Goal: Information Seeking & Learning: Compare options

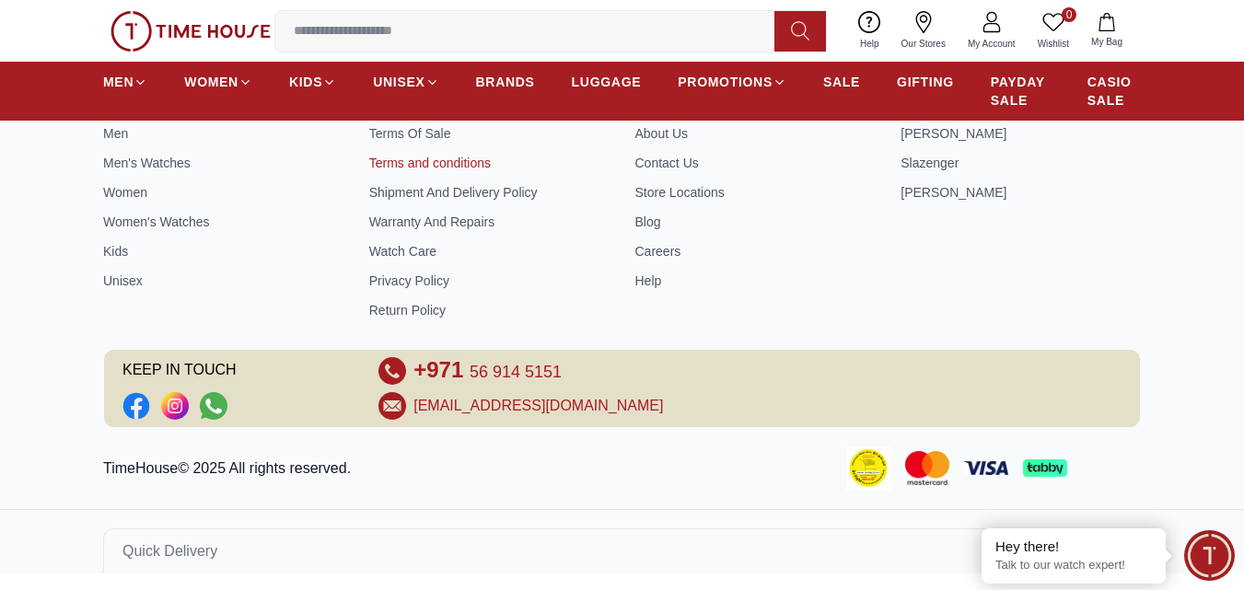
scroll to position [2575, 0]
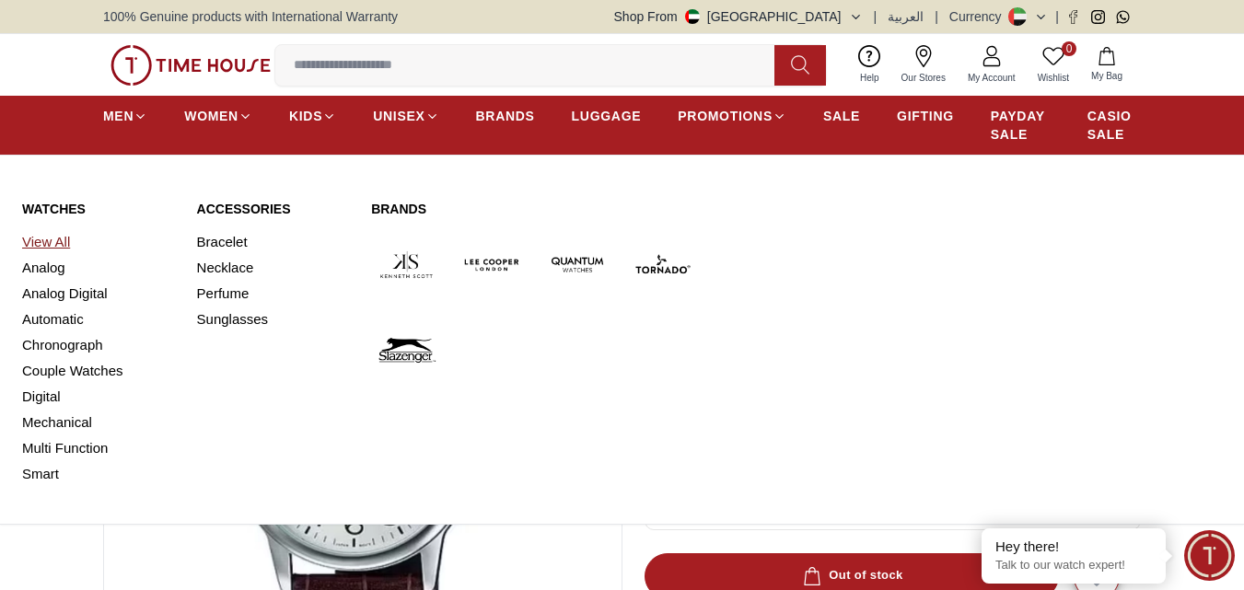
click at [62, 246] on link "View All" at bounding box center [98, 242] width 153 height 26
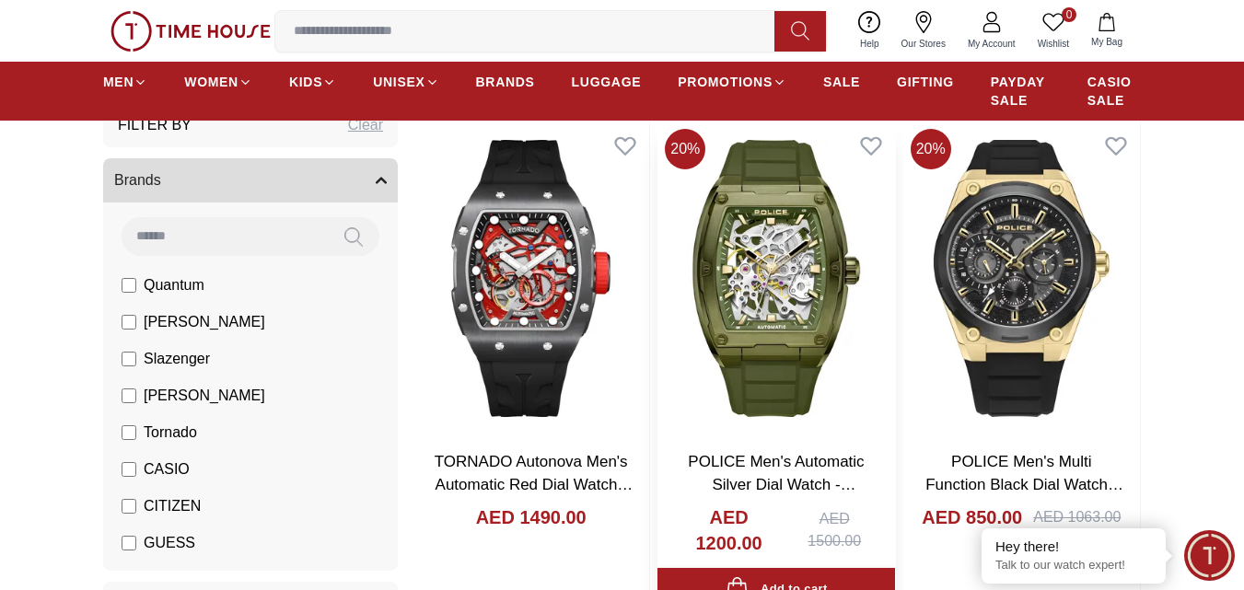
scroll to position [1197, 0]
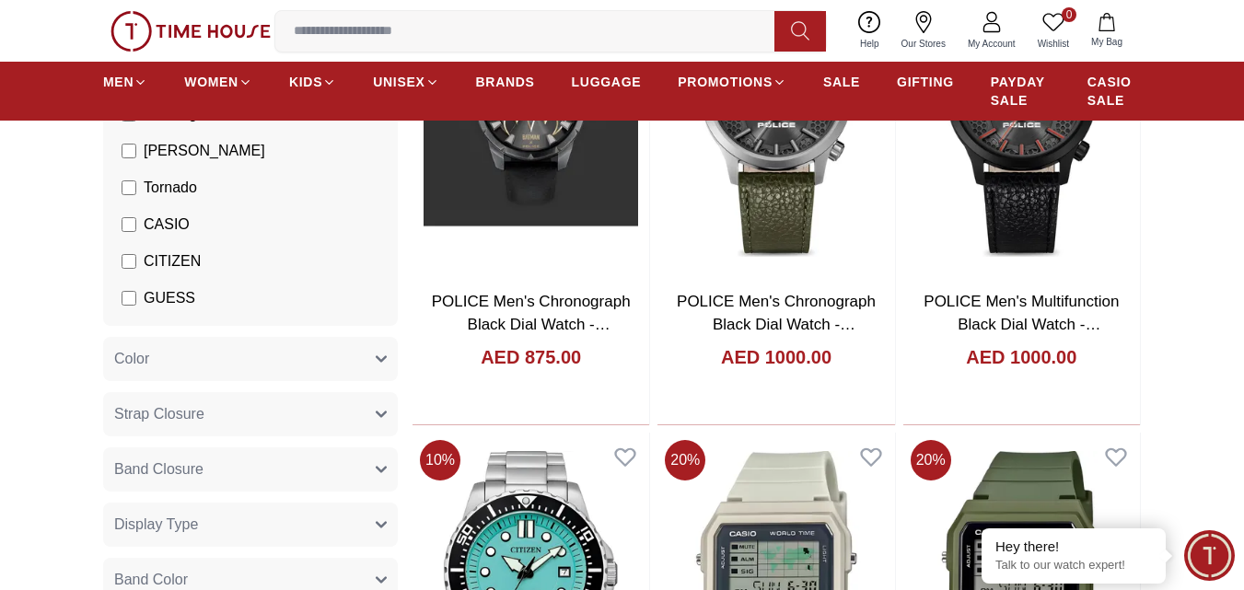
scroll to position [5893, 0]
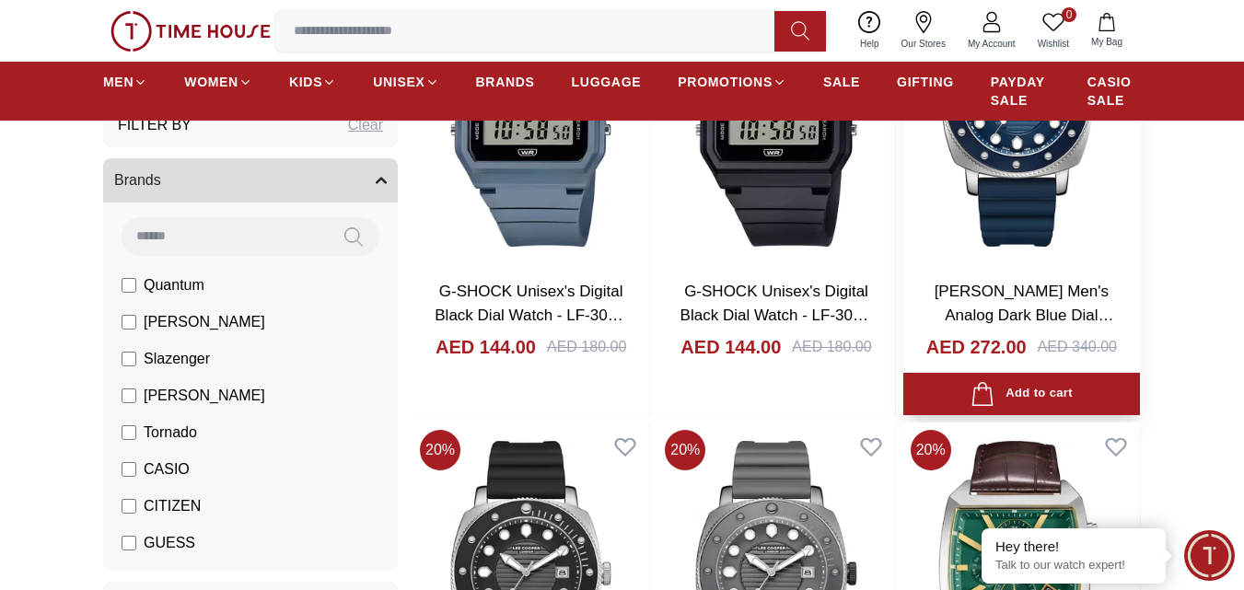
scroll to position [6629, 0]
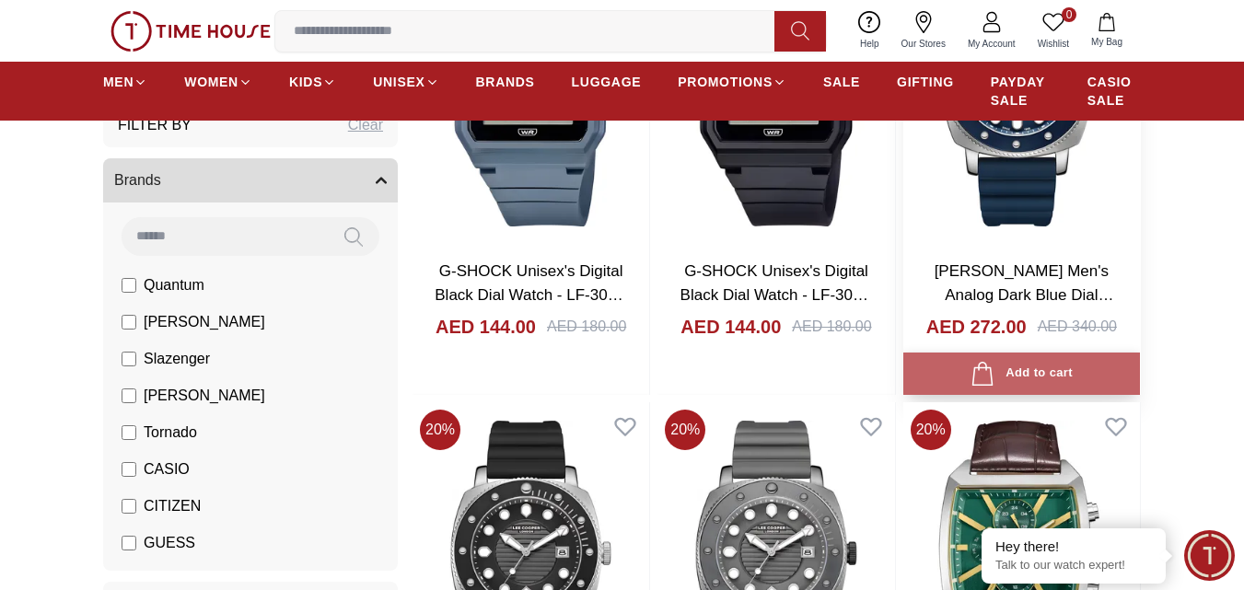
click at [1055, 378] on div "Add to cart" at bounding box center [1021, 374] width 102 height 25
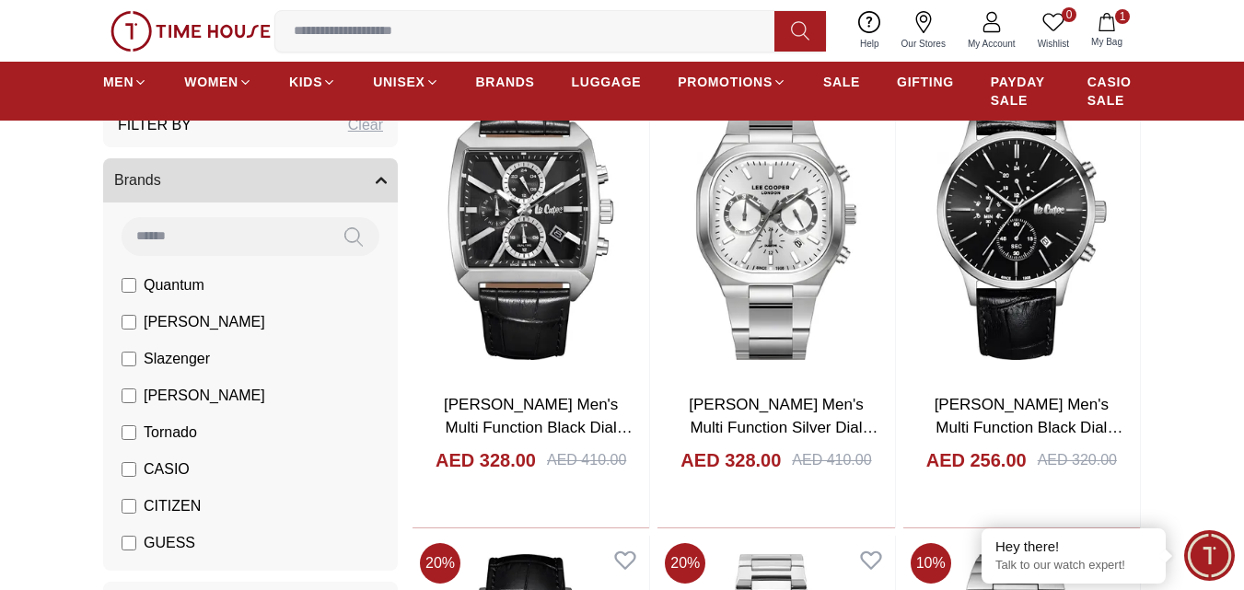
scroll to position [7458, 0]
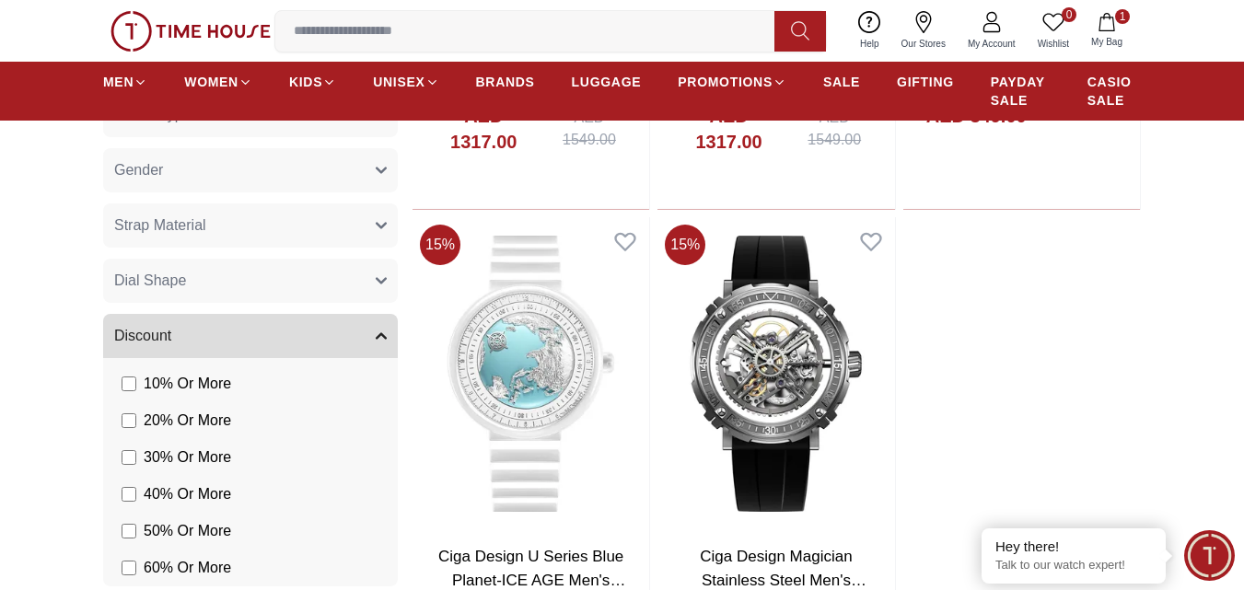
scroll to position [12707, 0]
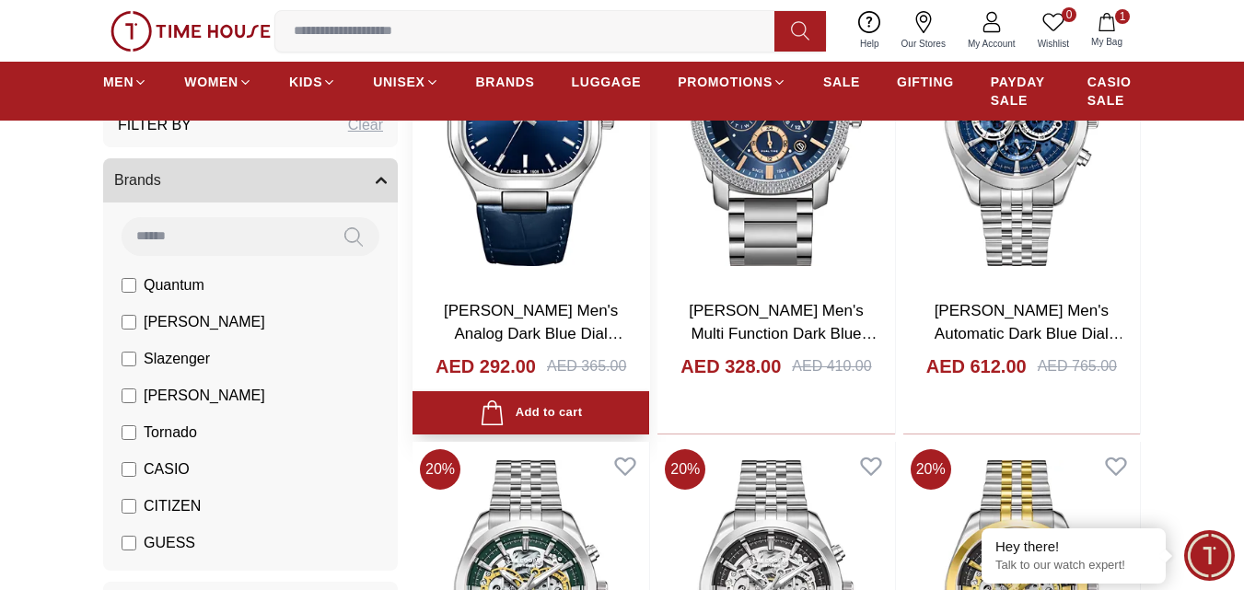
scroll to position [16390, 0]
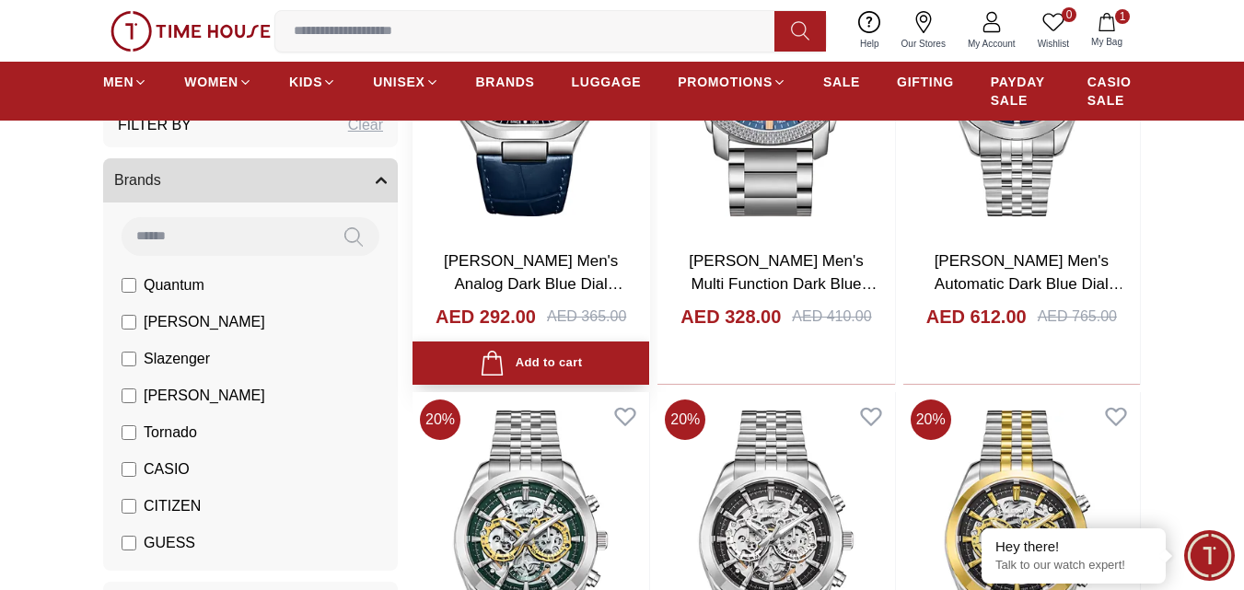
click at [553, 365] on div "Add to cart" at bounding box center [531, 363] width 102 height 25
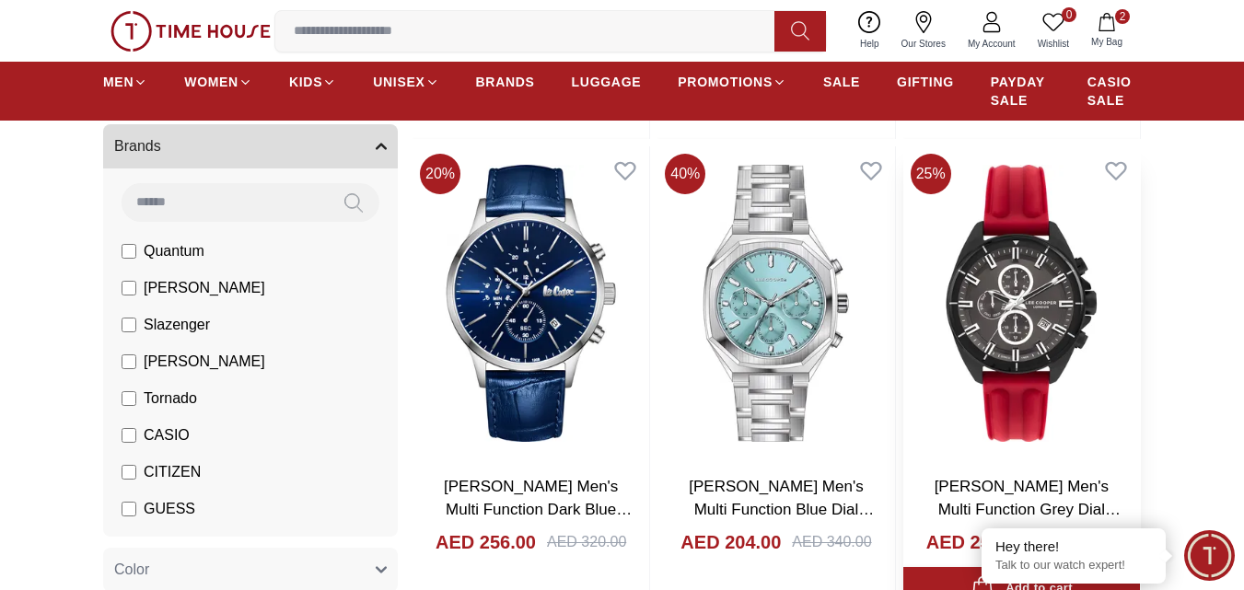
scroll to position [18507, 0]
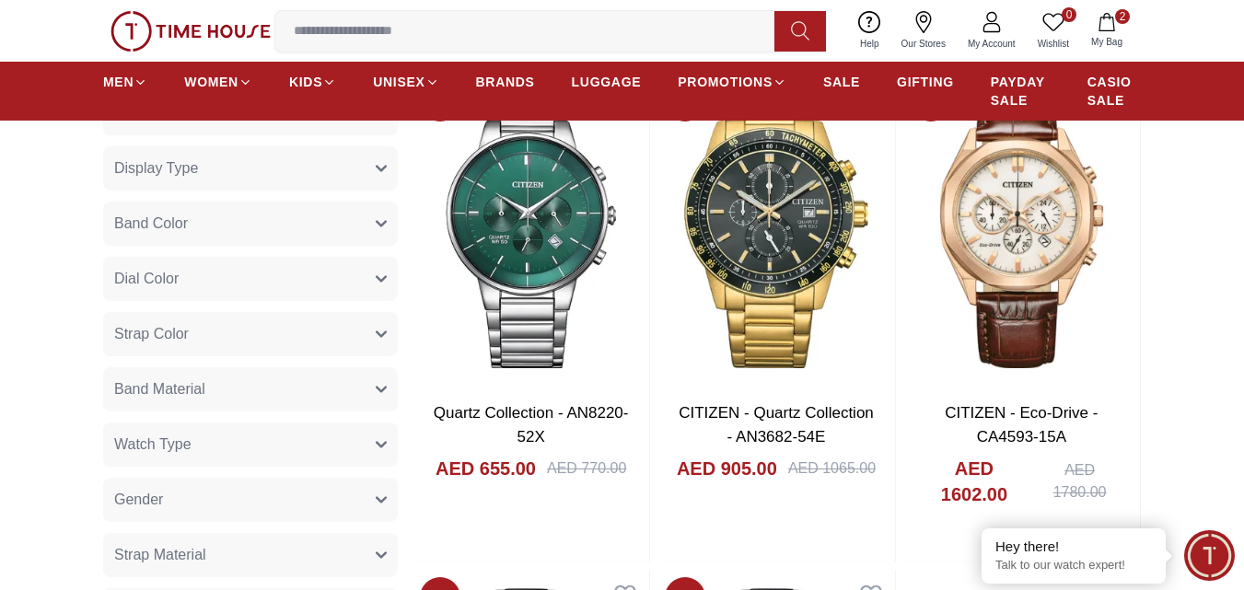
scroll to position [22098, 0]
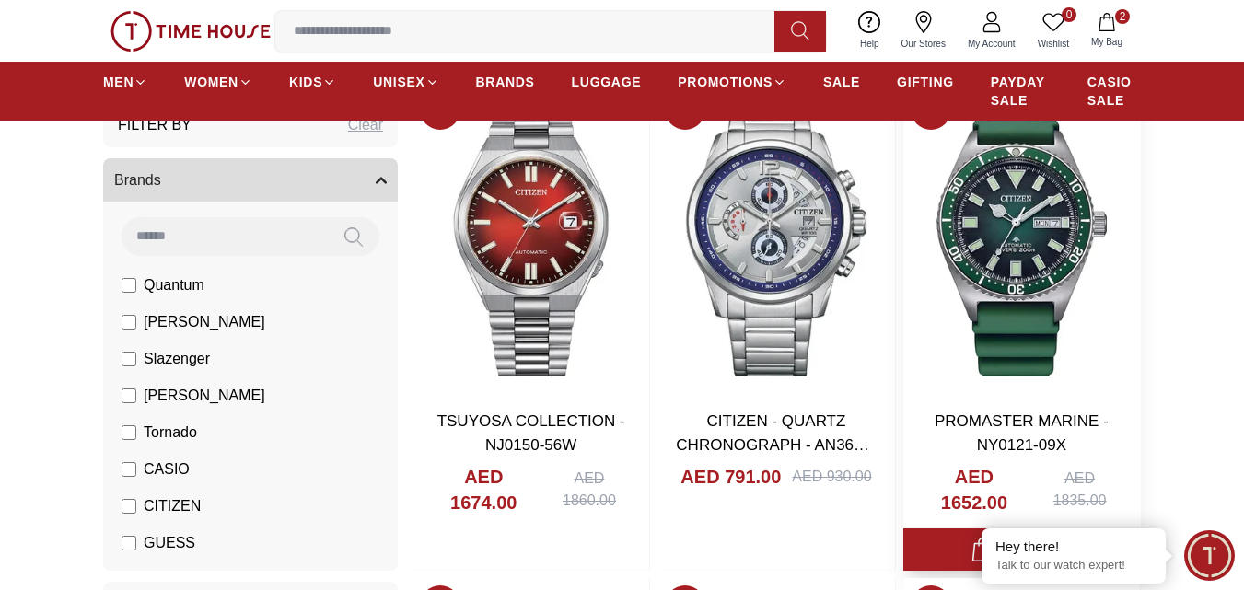
scroll to position [24400, 0]
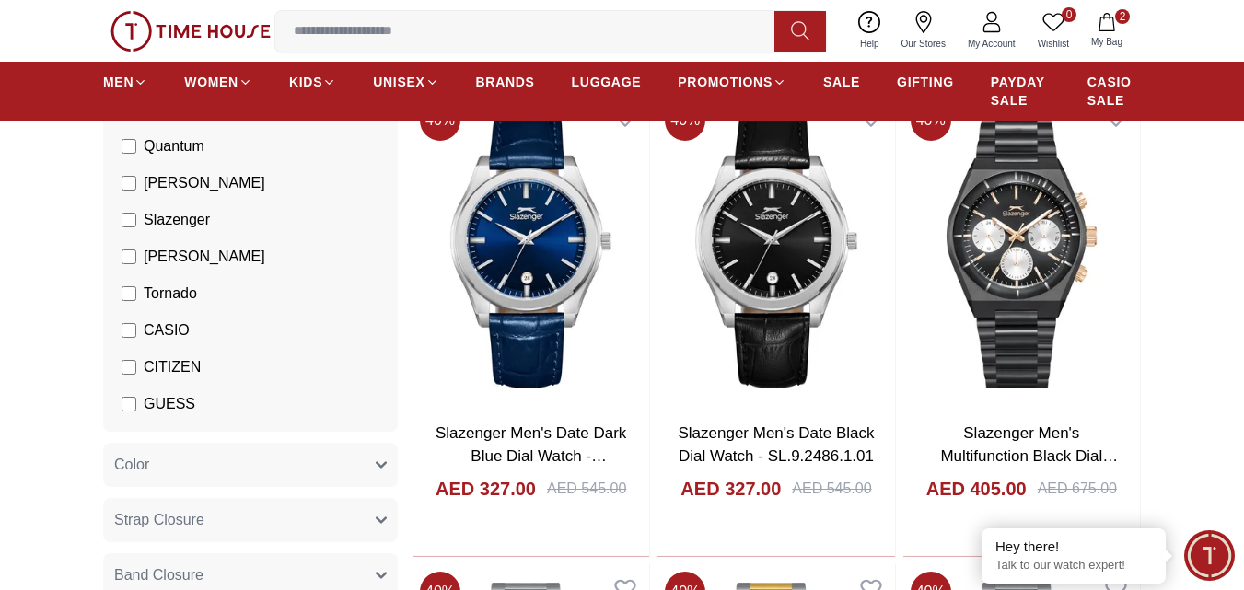
scroll to position [31398, 0]
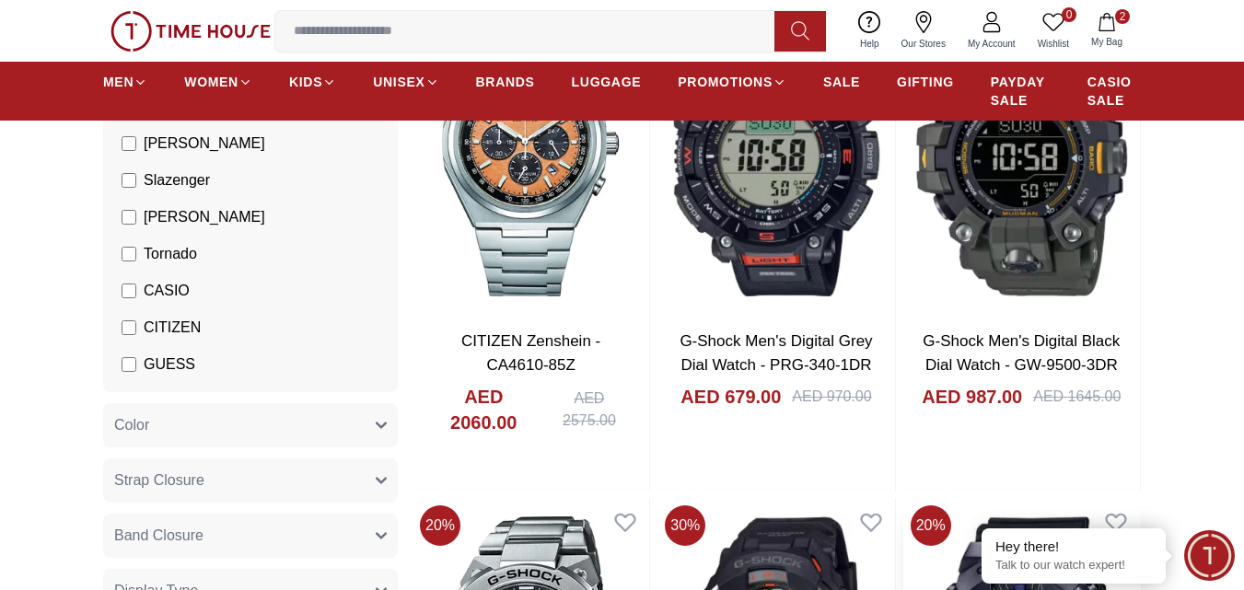
scroll to position [35081, 0]
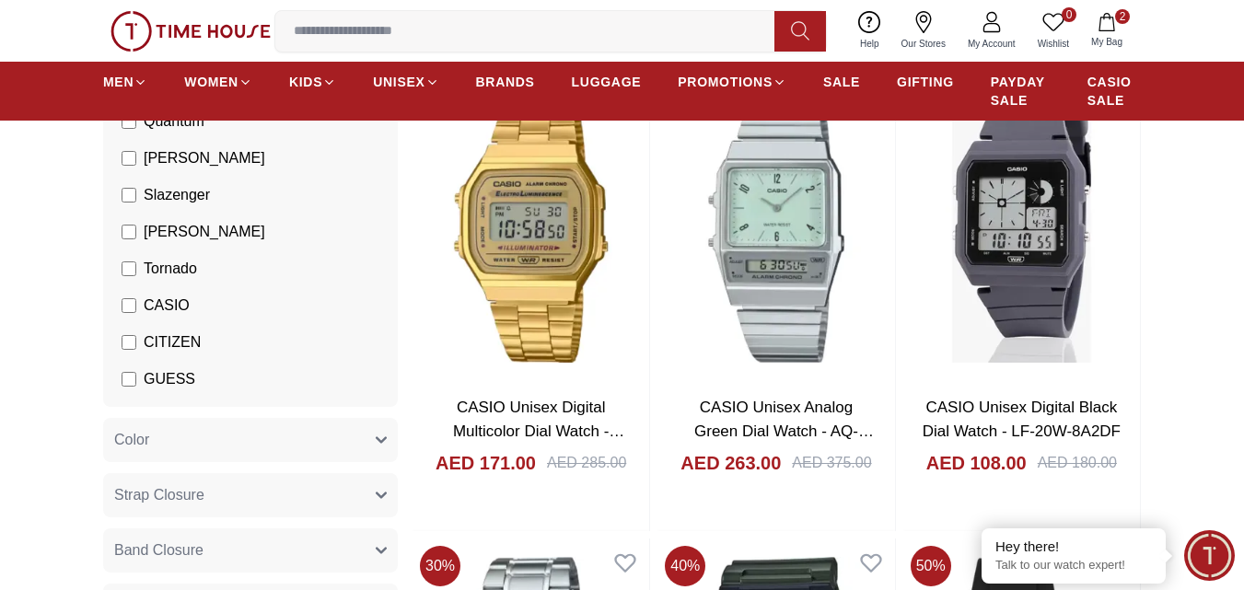
scroll to position [41342, 0]
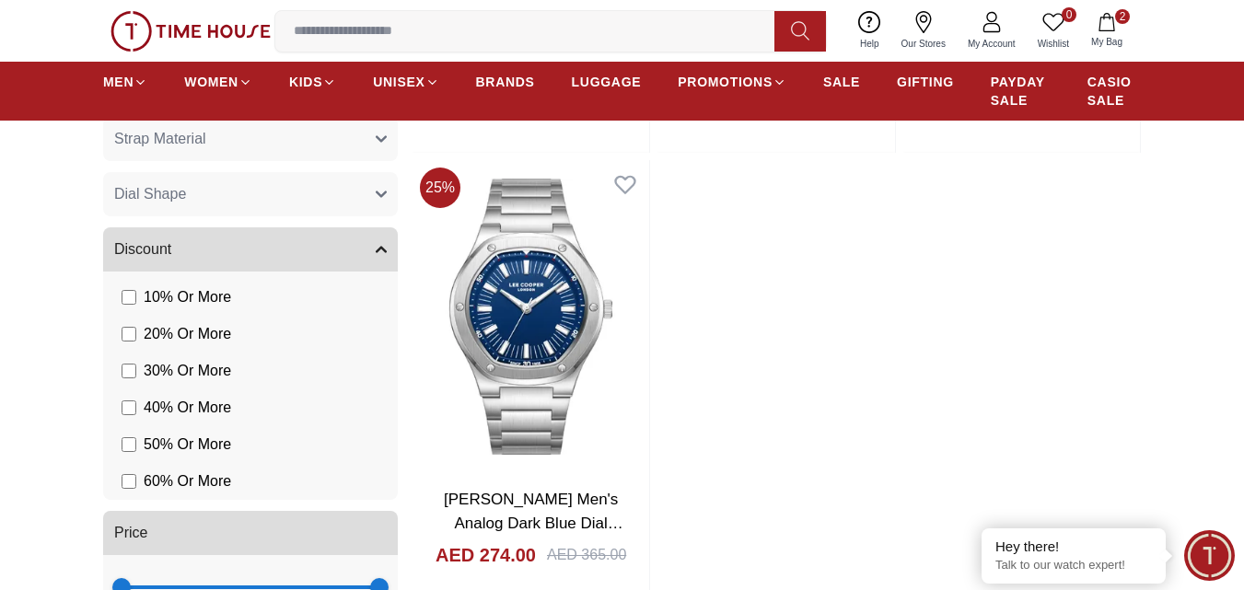
scroll to position [45238, 0]
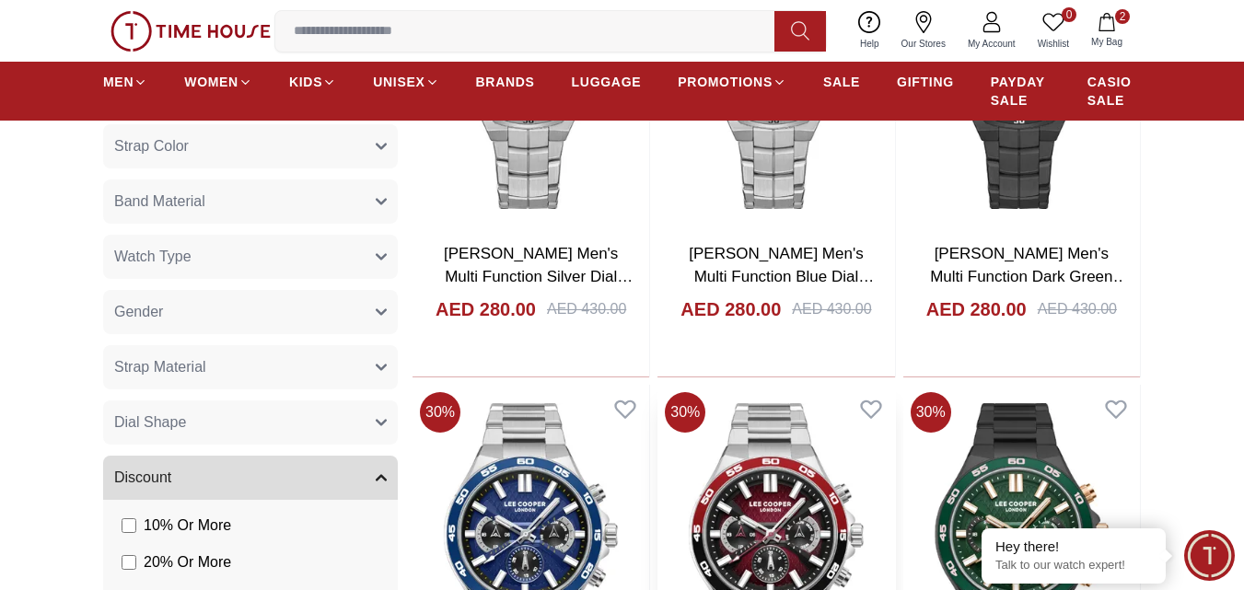
scroll to position [47880, 0]
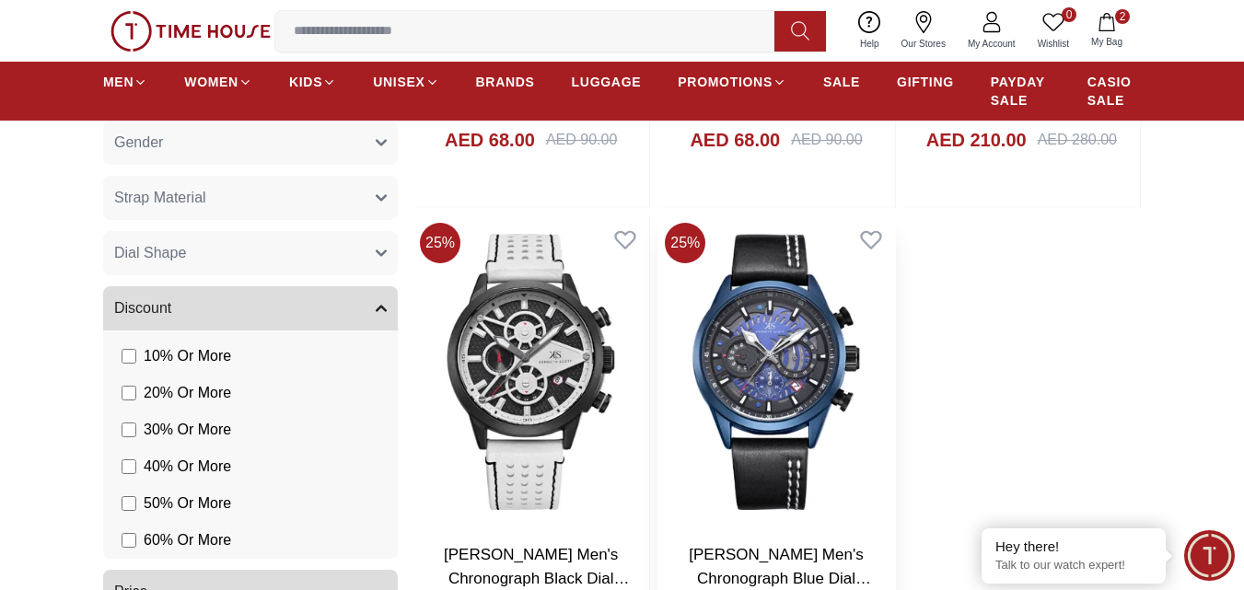
scroll to position [51180, 0]
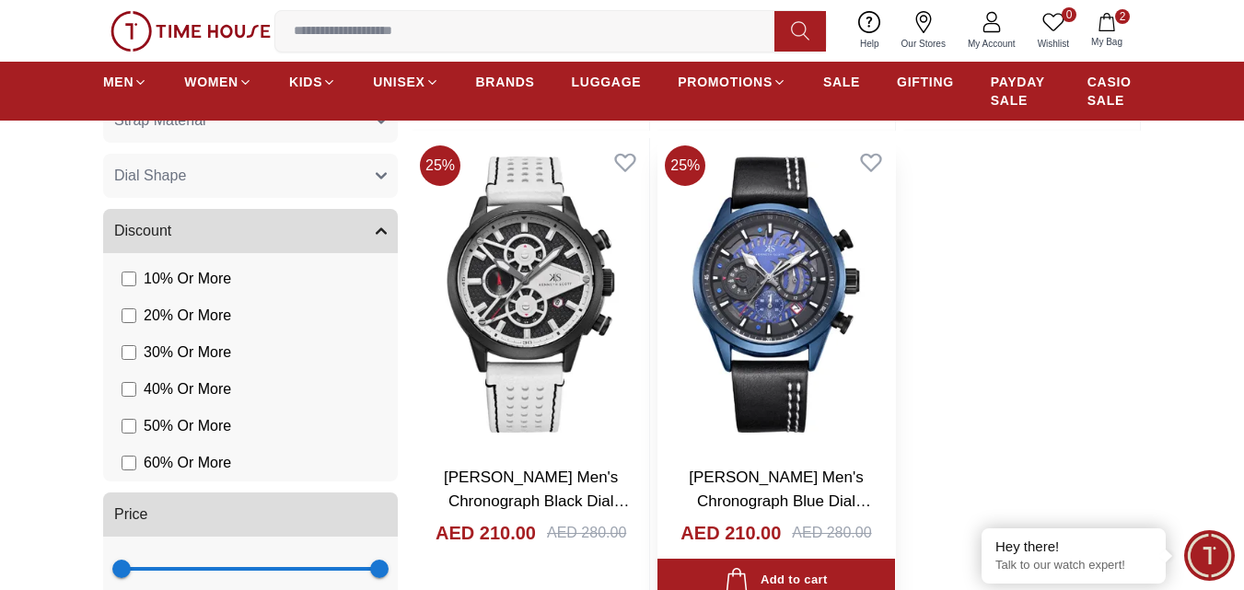
scroll to position [51287, 0]
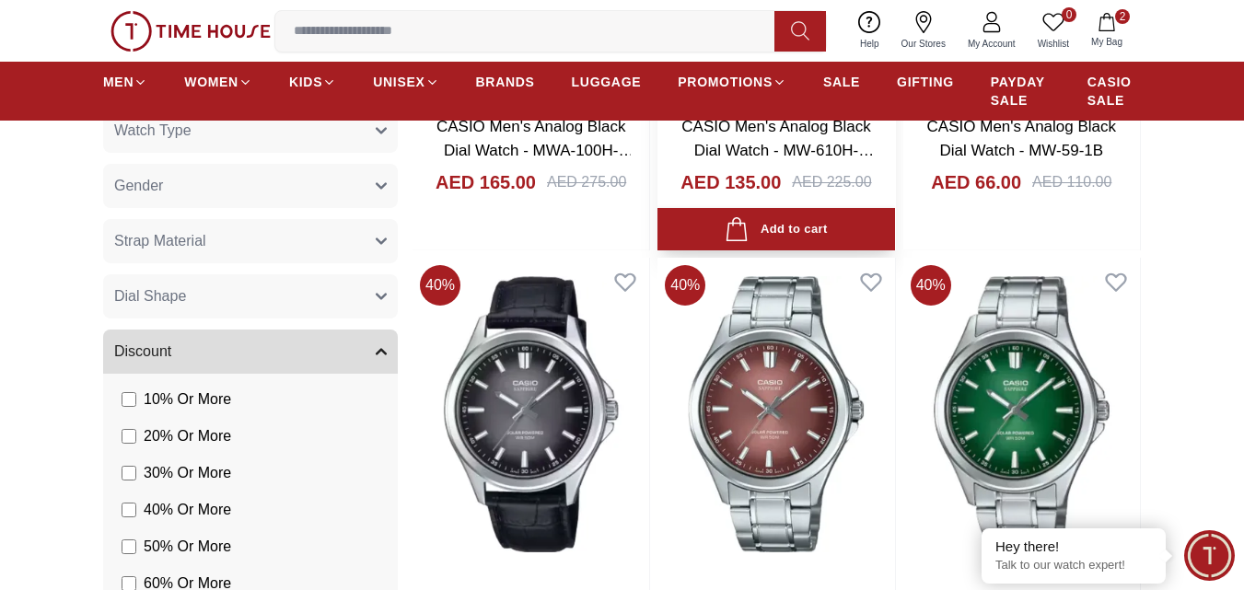
scroll to position [57279, 0]
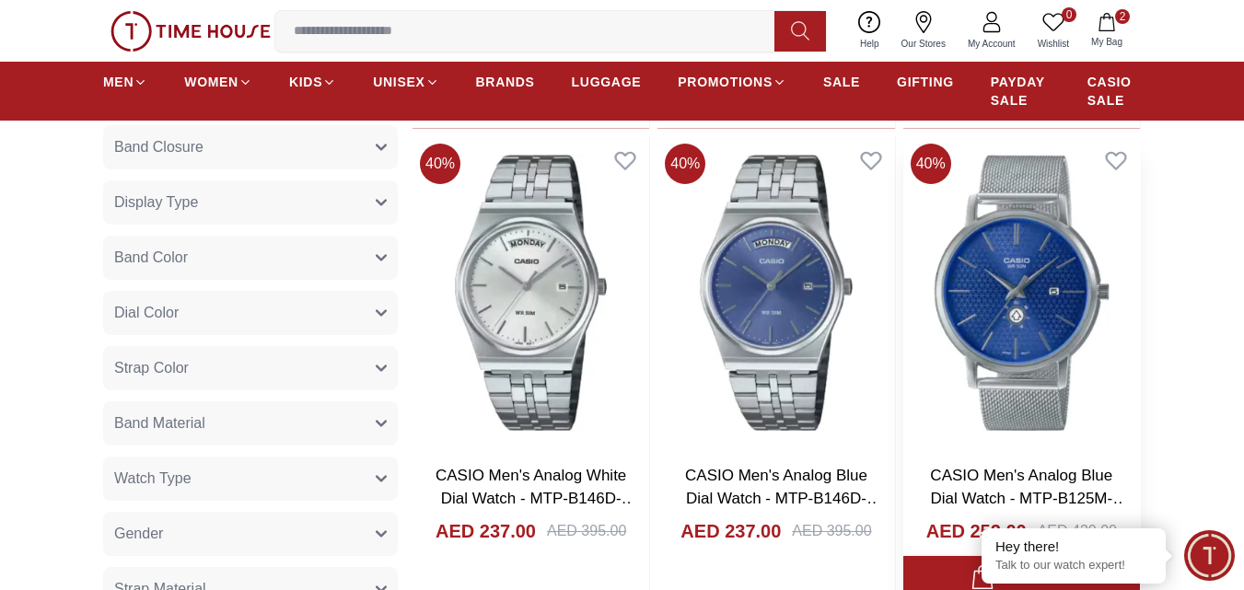
scroll to position [60277, 0]
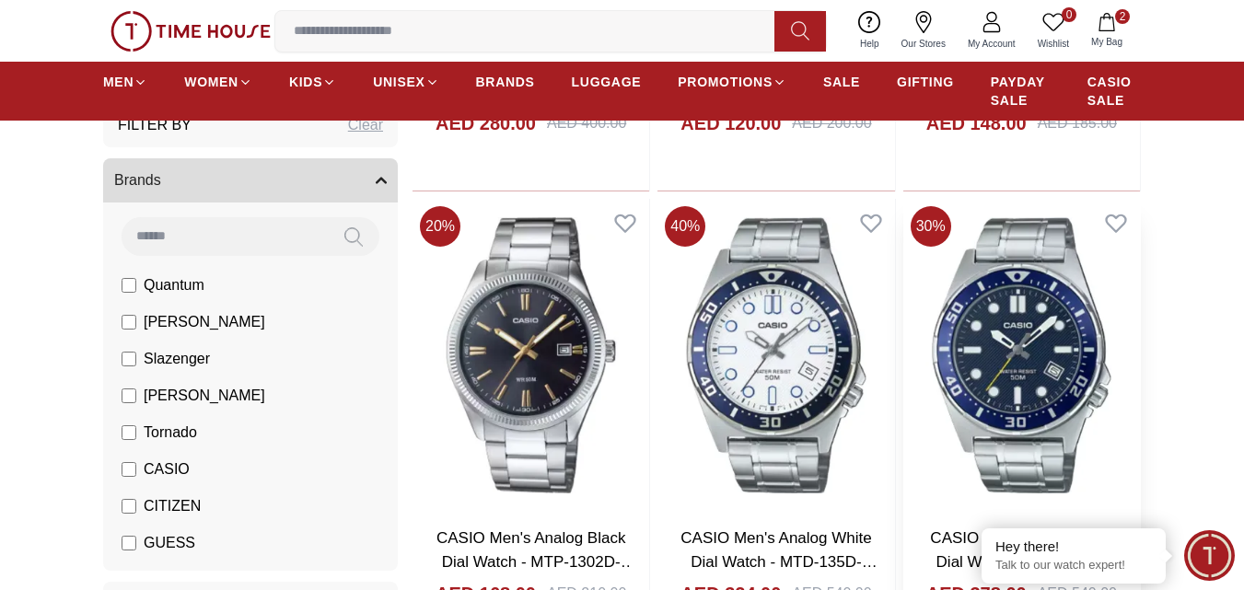
scroll to position [62428, 0]
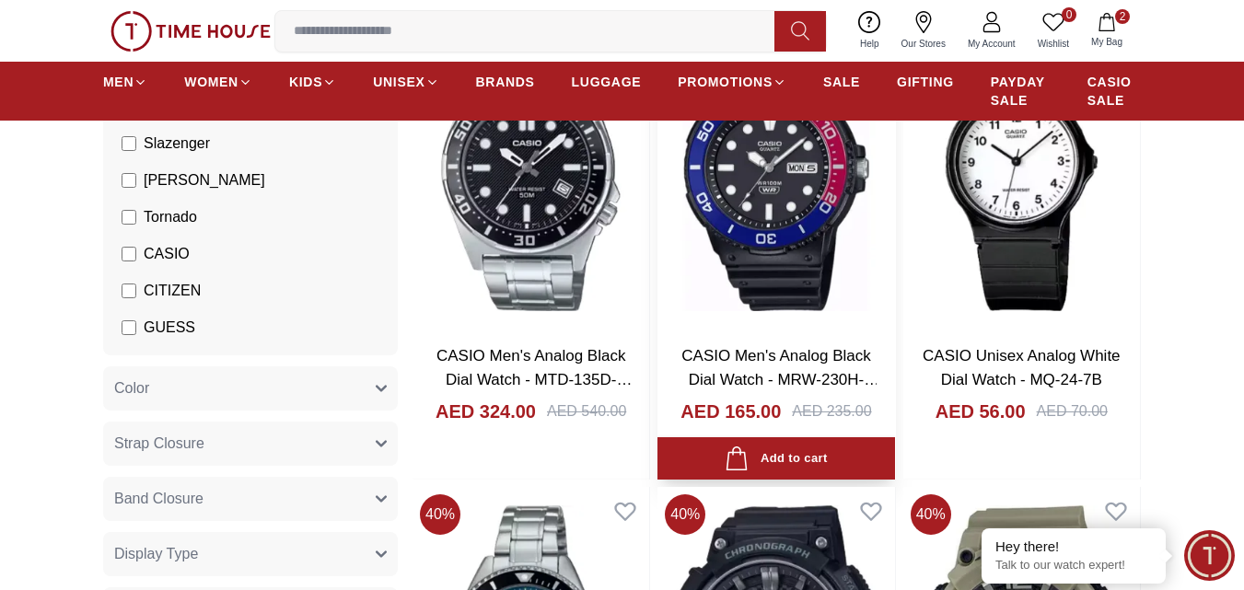
scroll to position [63072, 0]
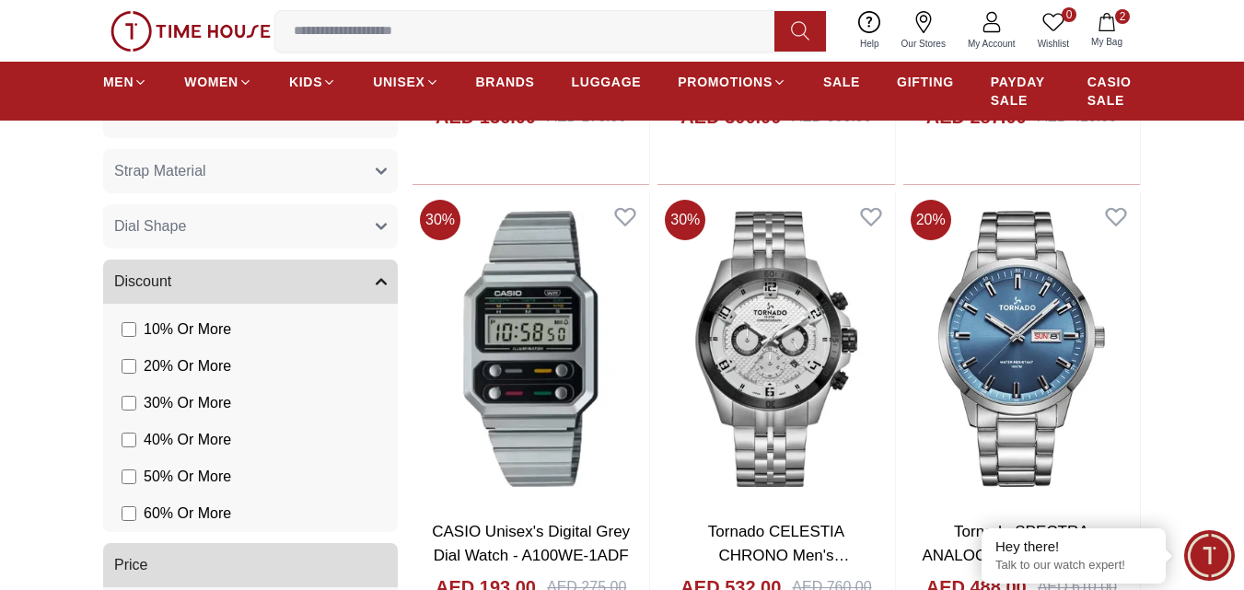
scroll to position [66928, 0]
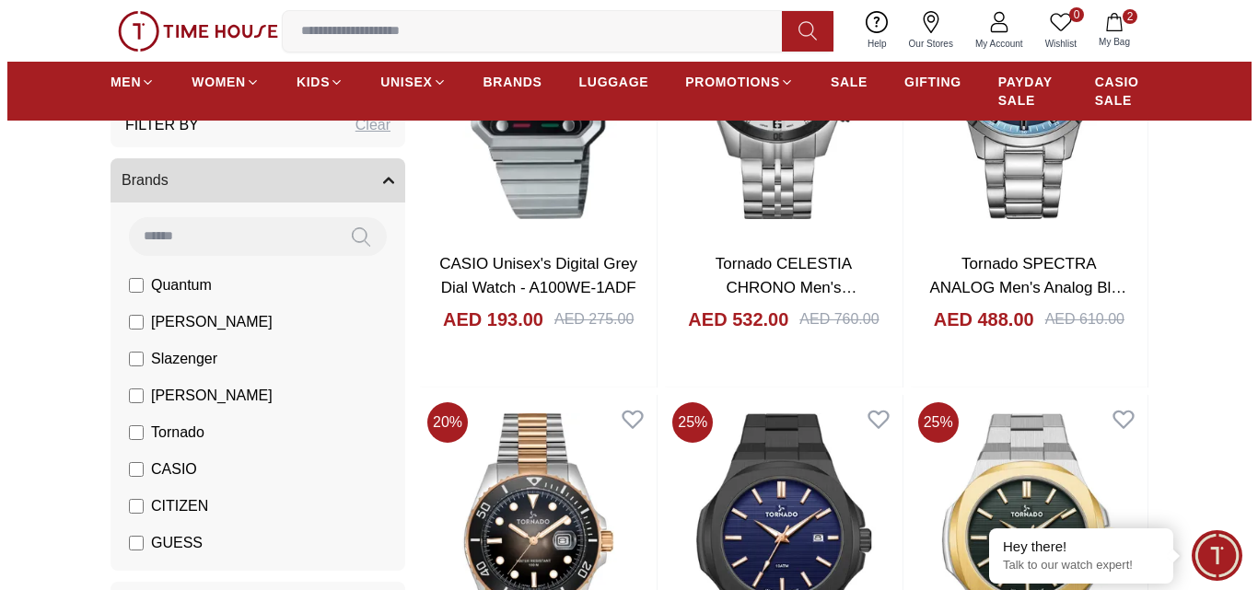
scroll to position [67216, 0]
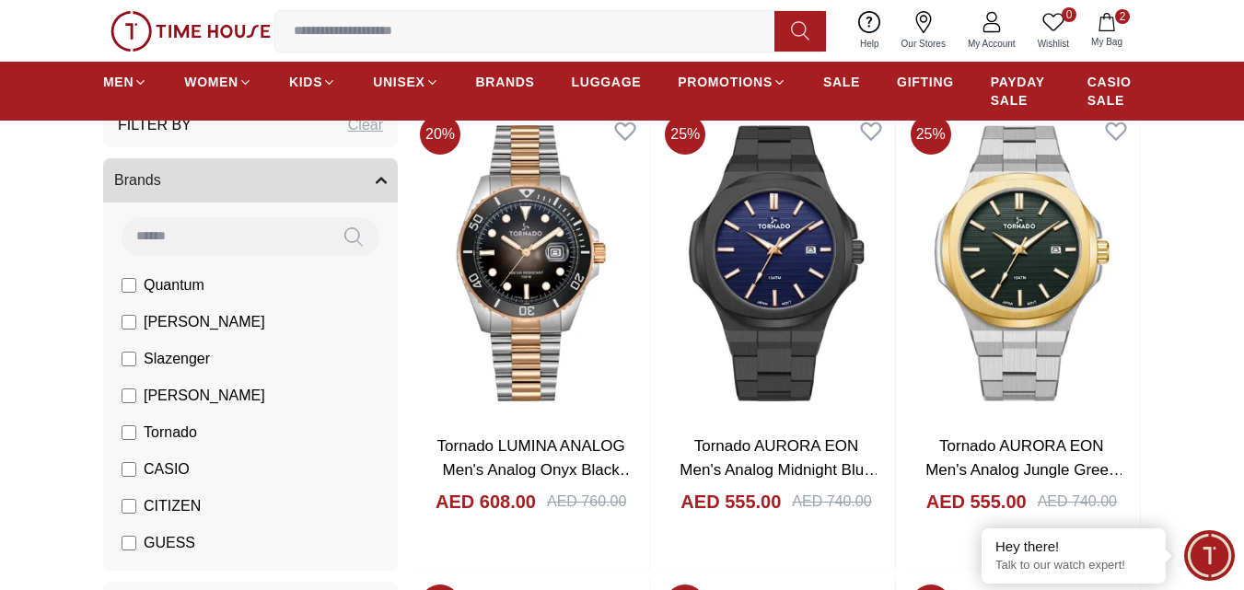
click at [1110, 18] on icon "button" at bounding box center [1107, 22] width 18 height 18
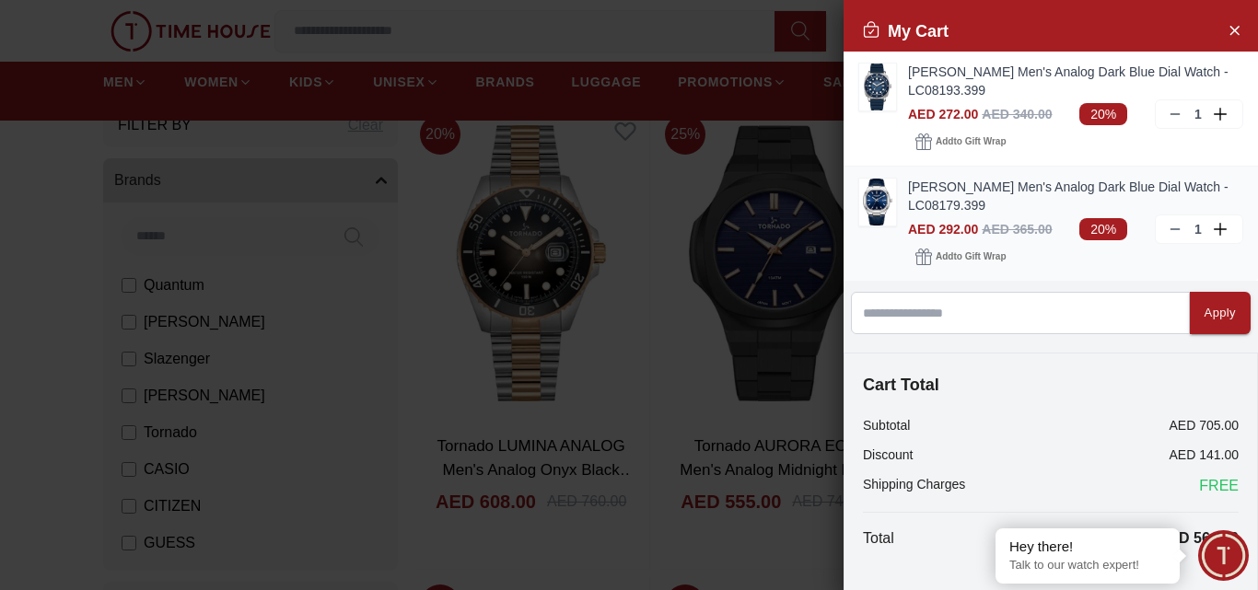
click at [941, 189] on link "[PERSON_NAME] Men's Analog Dark Blue Dial Watch - LC08179.399" at bounding box center [1075, 196] width 335 height 37
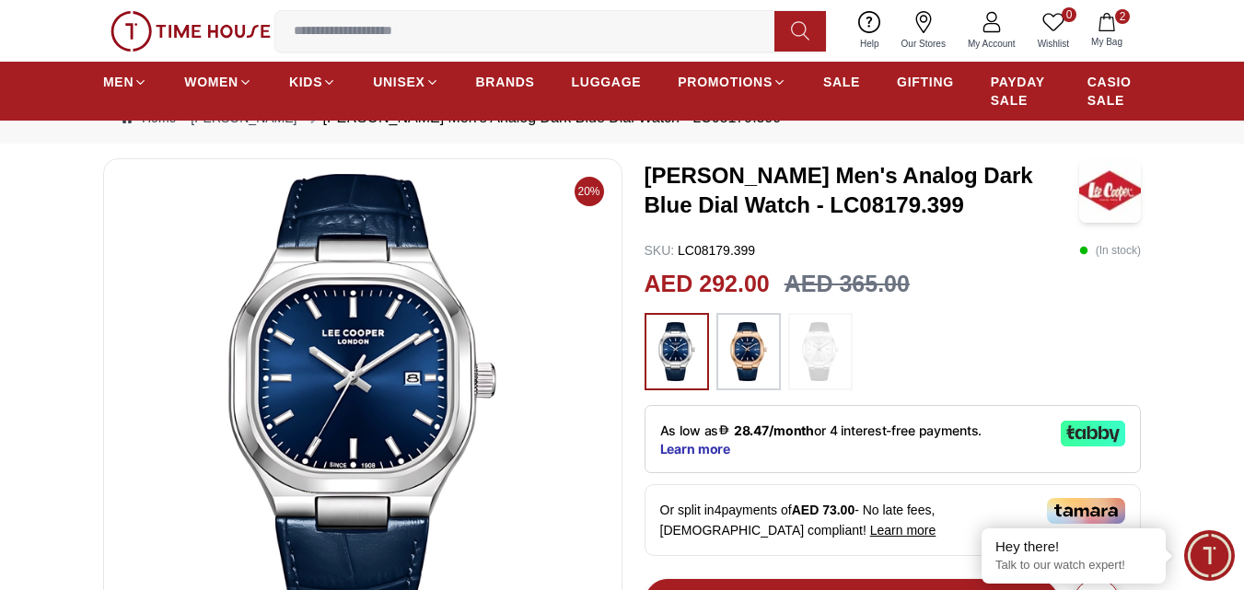
scroll to position [92, 0]
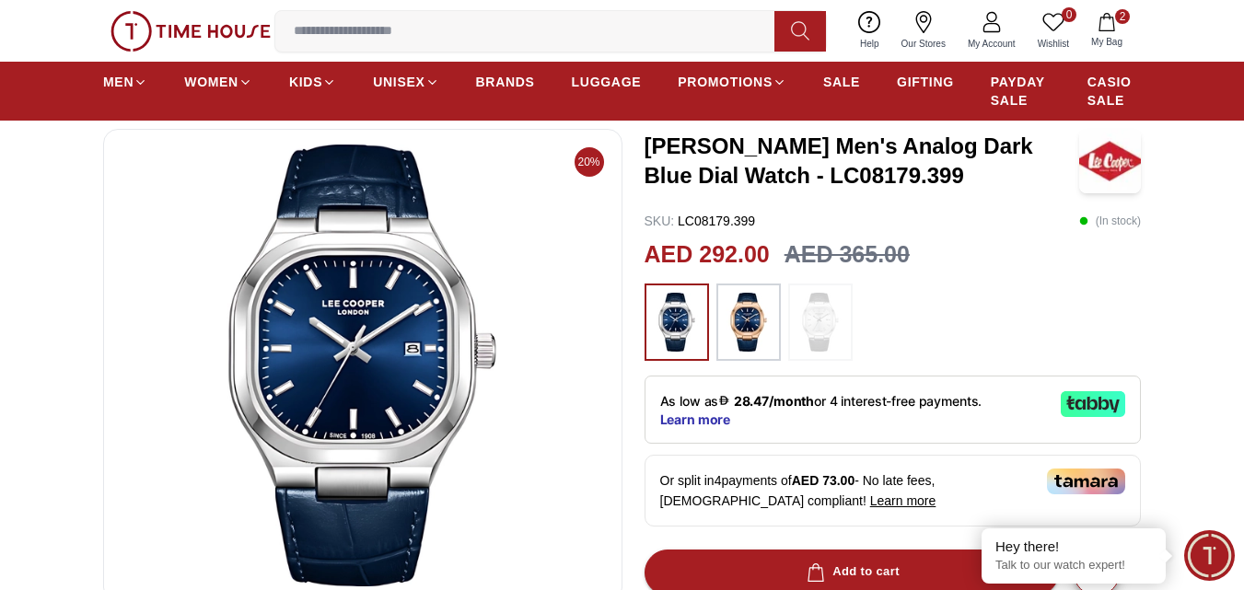
click at [748, 319] on img at bounding box center [749, 322] width 46 height 59
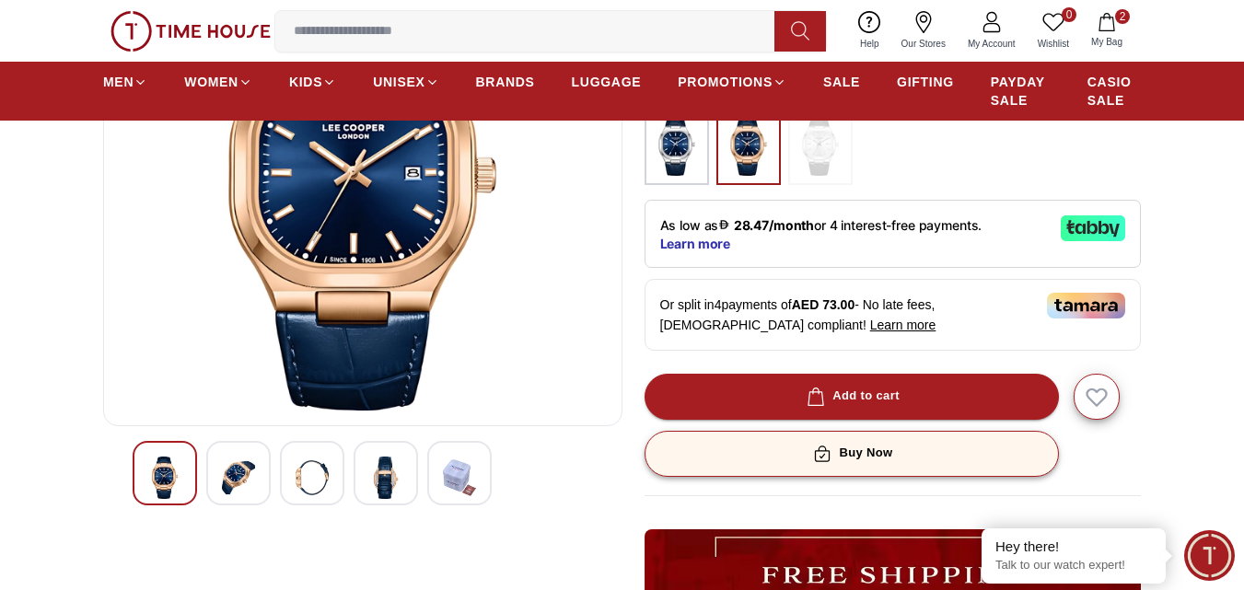
scroll to position [368, 0]
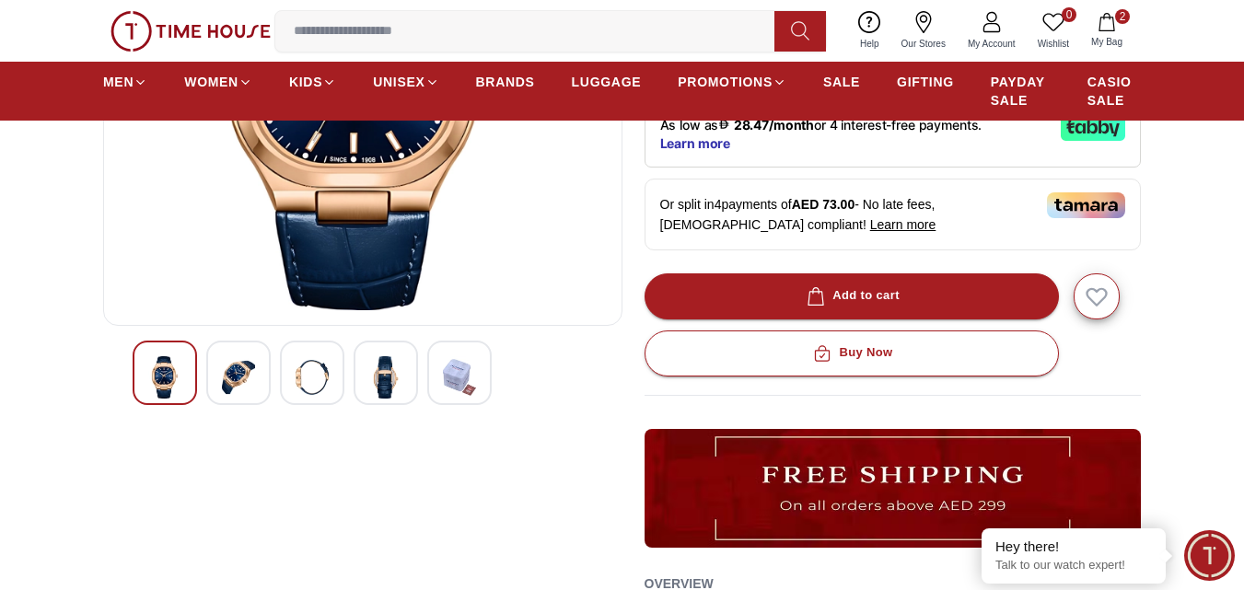
click at [250, 376] on img at bounding box center [238, 377] width 33 height 42
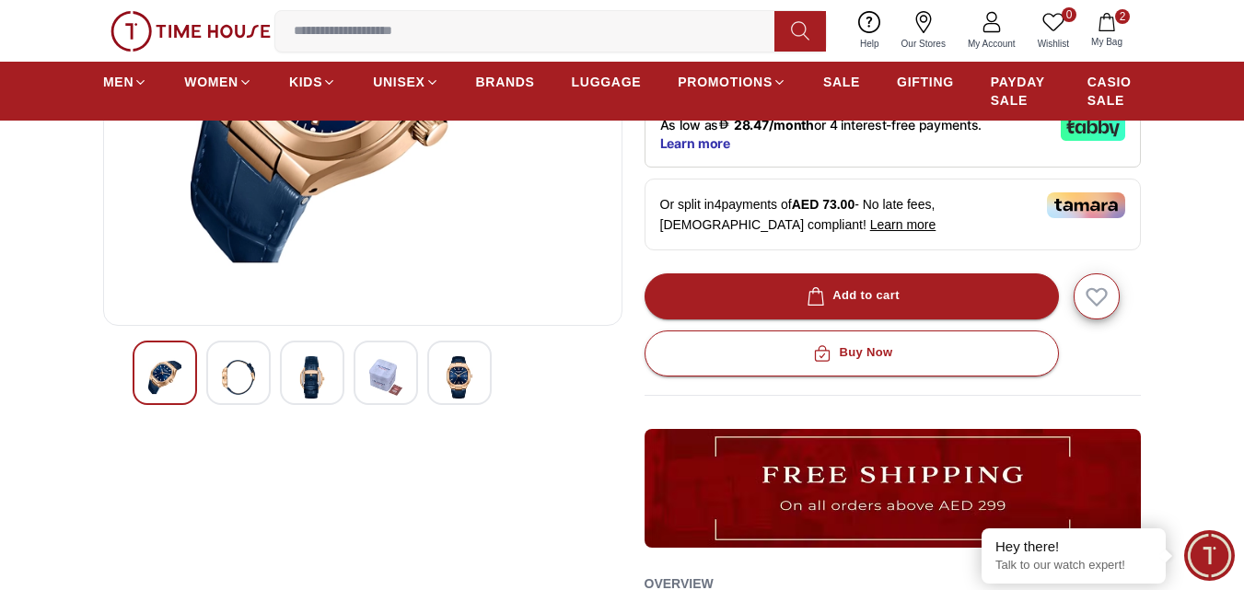
click at [305, 375] on img at bounding box center [312, 377] width 33 height 42
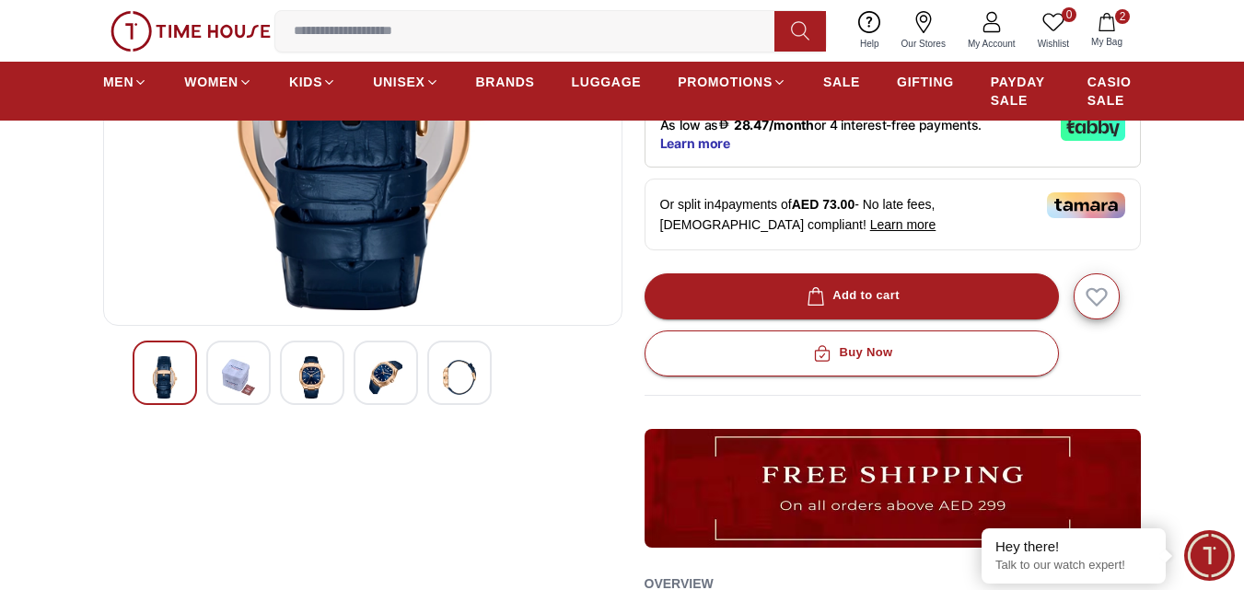
click at [375, 381] on img at bounding box center [385, 377] width 33 height 42
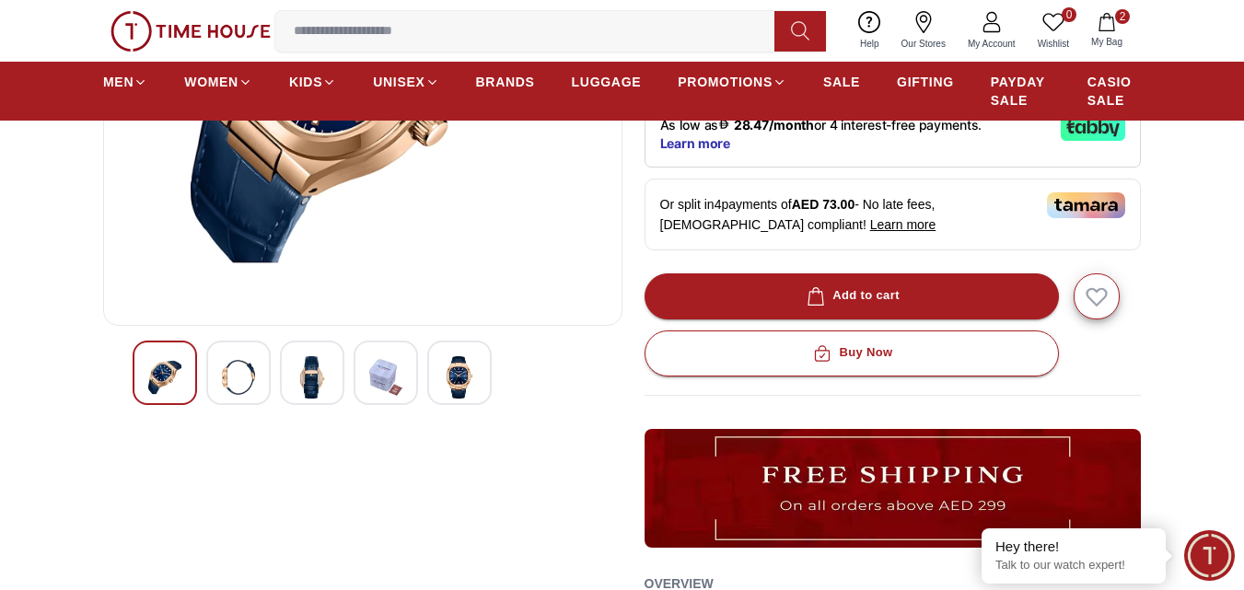
click at [455, 378] on img at bounding box center [459, 377] width 33 height 42
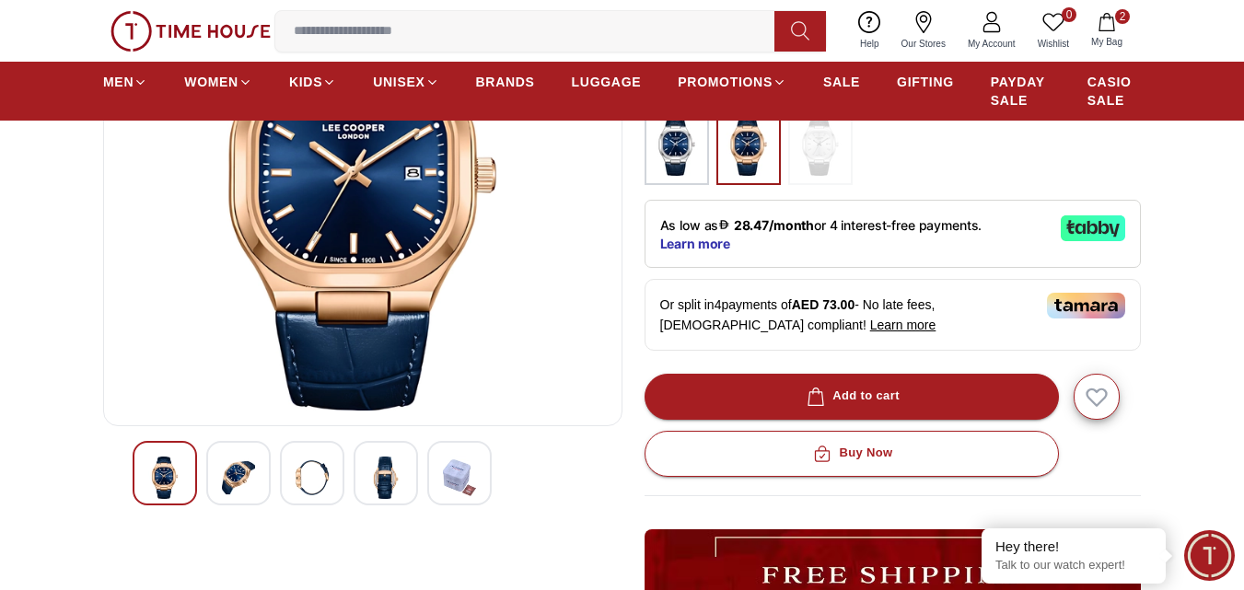
scroll to position [92, 0]
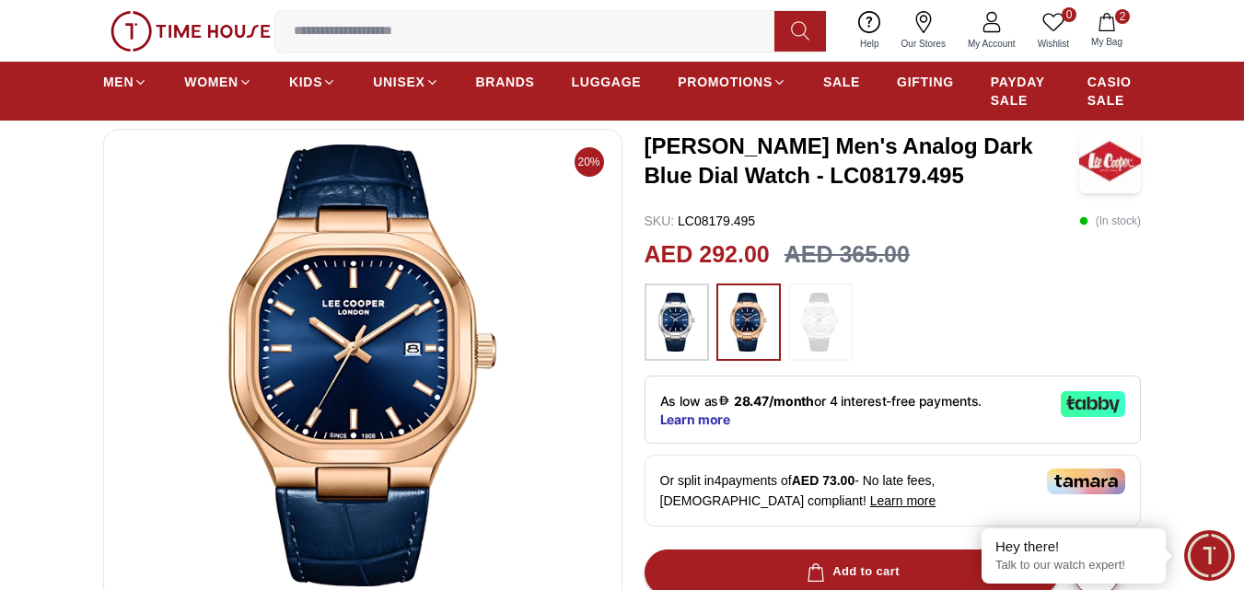
click at [672, 297] on img at bounding box center [677, 322] width 46 height 59
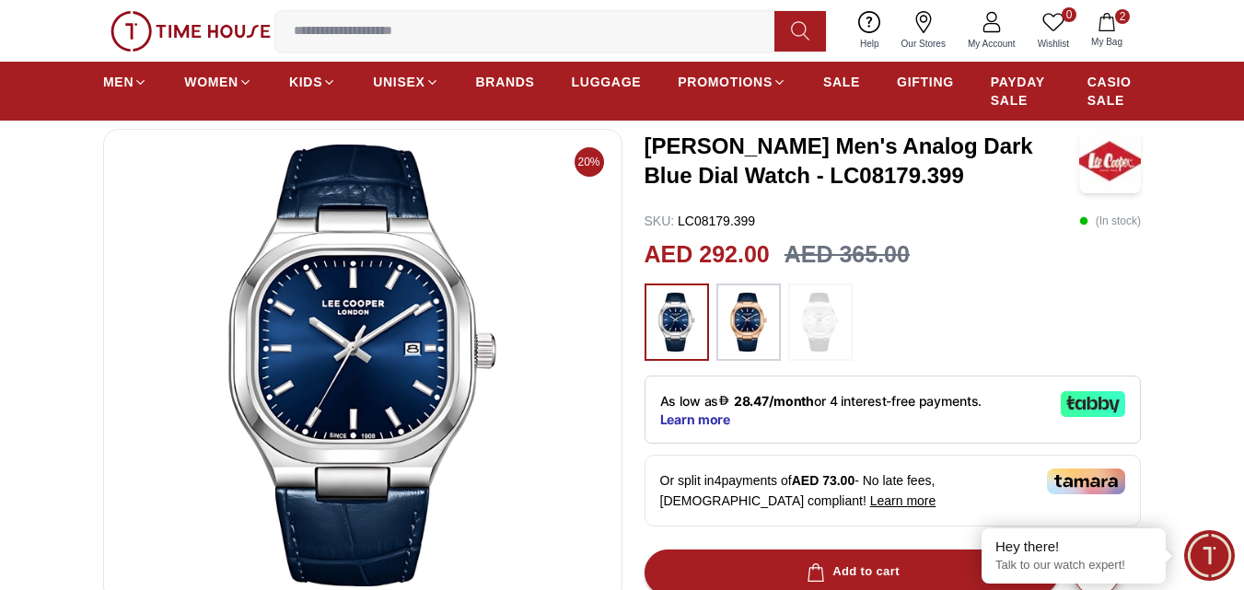
click at [755, 322] on img at bounding box center [749, 322] width 46 height 59
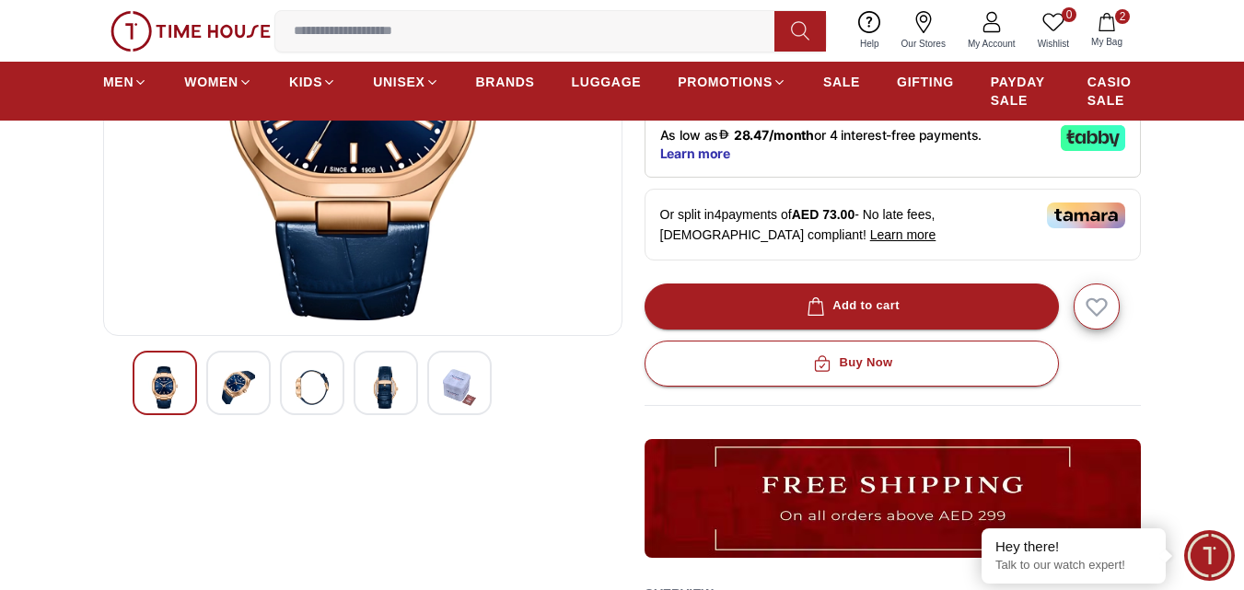
scroll to position [368, 0]
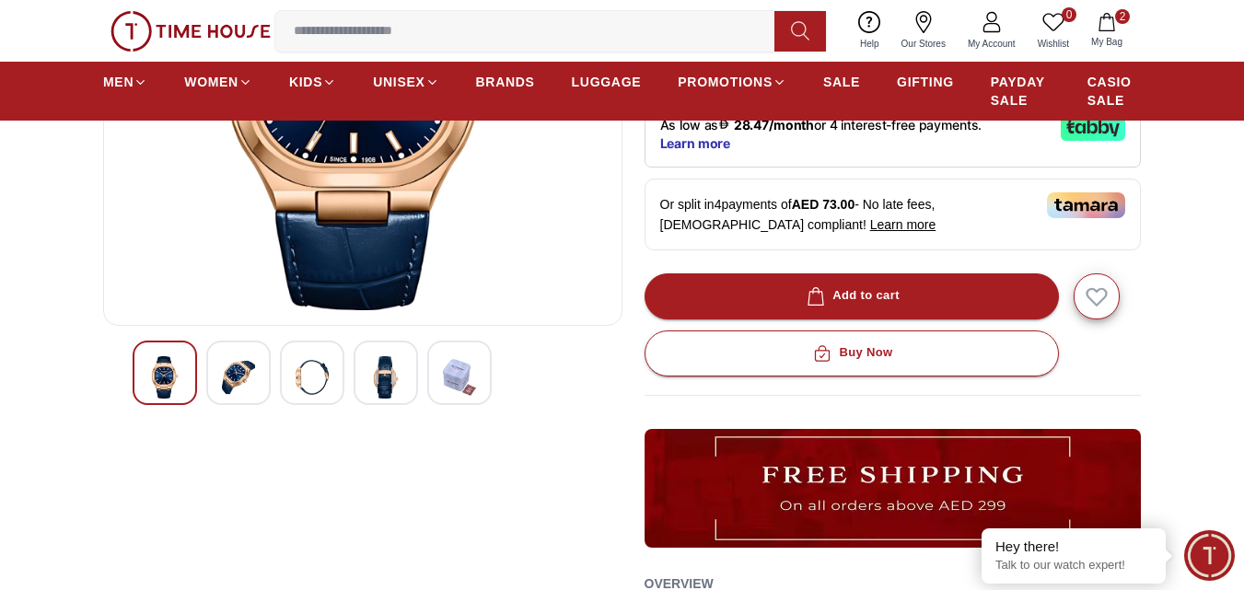
click at [249, 383] on img at bounding box center [238, 377] width 33 height 42
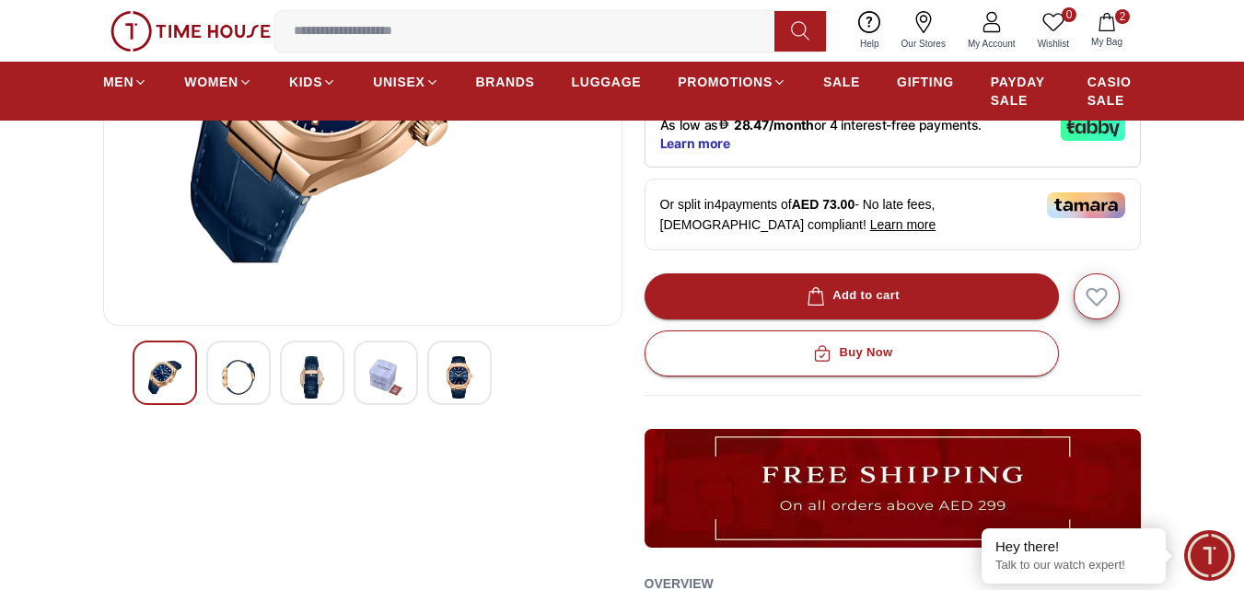
scroll to position [184, 0]
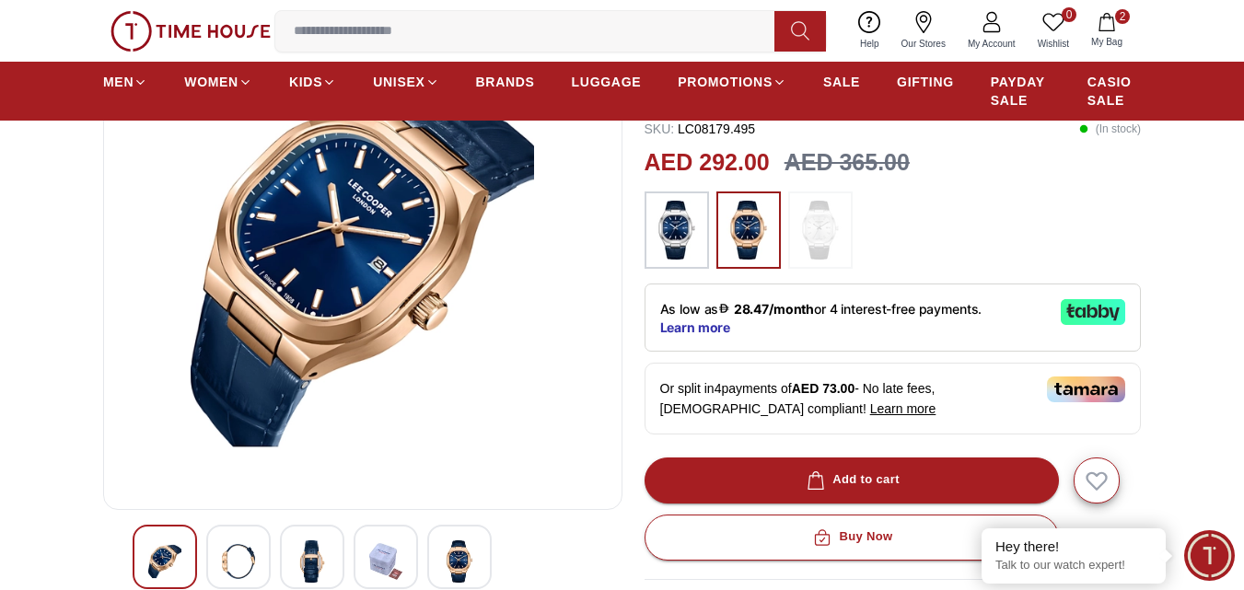
click at [251, 549] on img at bounding box center [238, 561] width 33 height 42
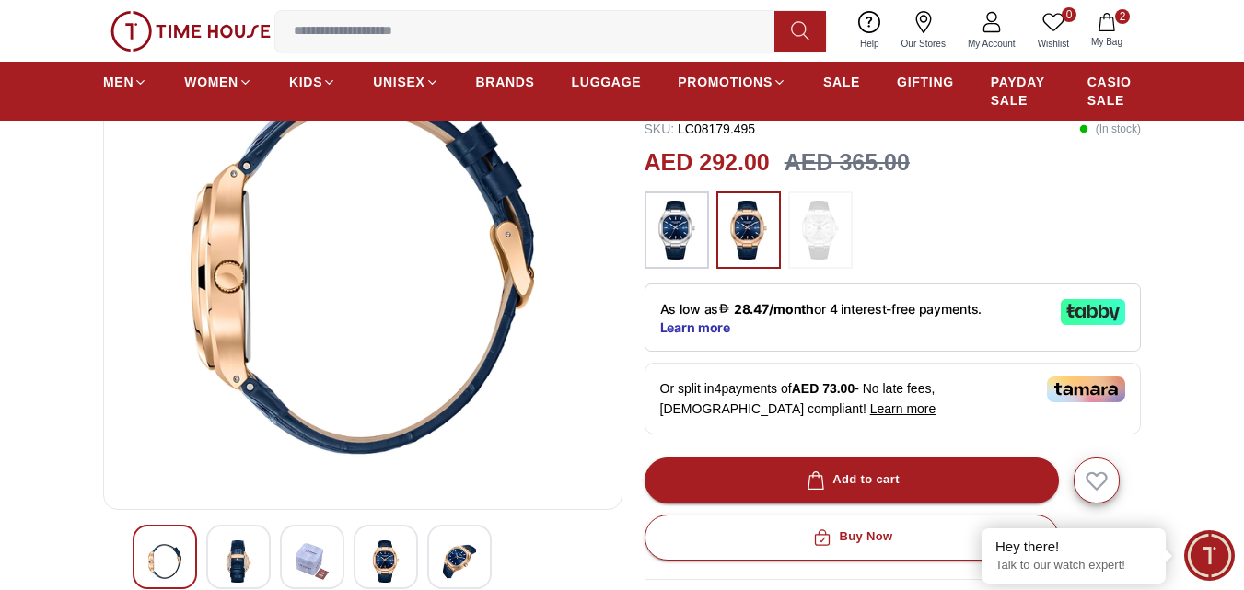
click at [324, 556] on img at bounding box center [312, 561] width 33 height 42
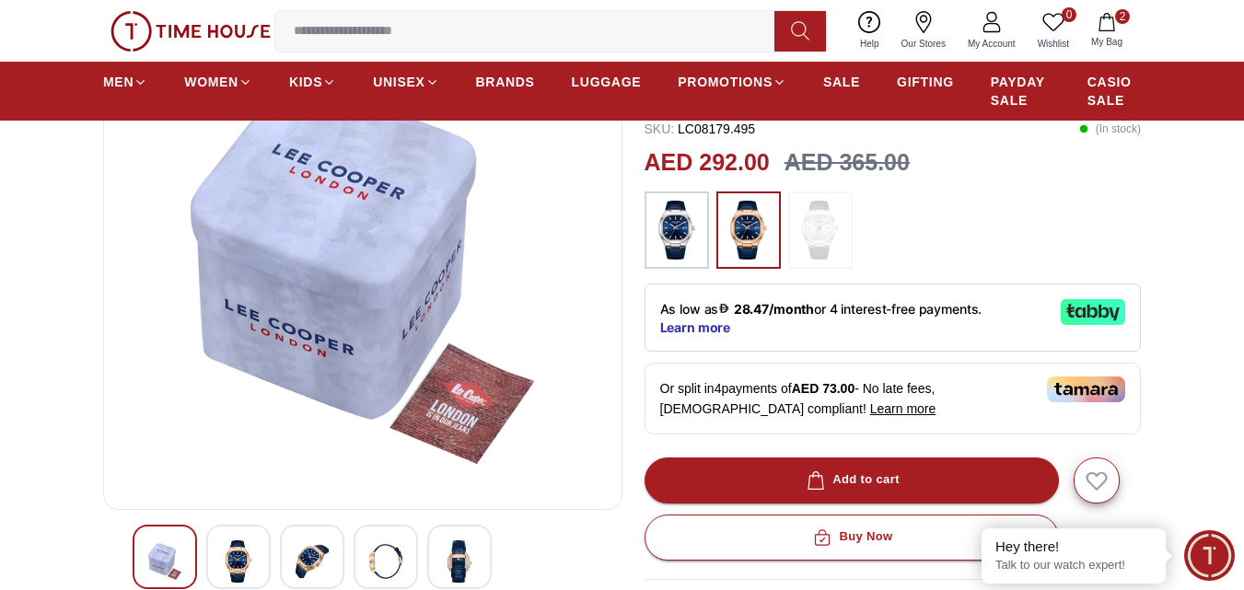
click at [388, 554] on img at bounding box center [385, 561] width 33 height 42
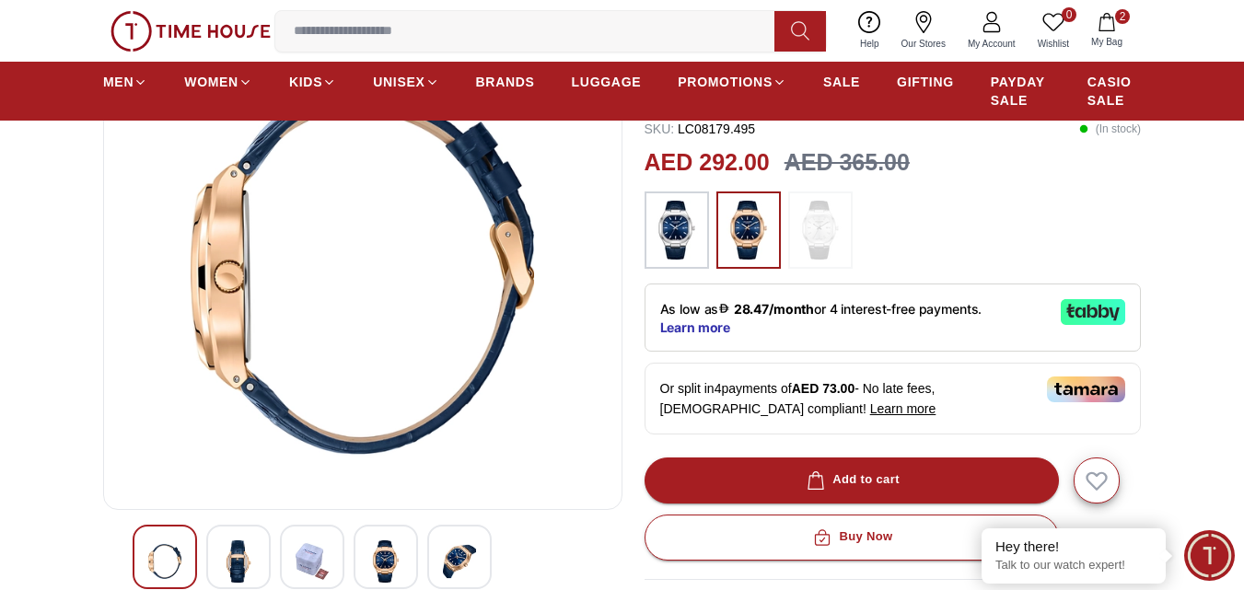
click at [471, 556] on img at bounding box center [459, 561] width 33 height 42
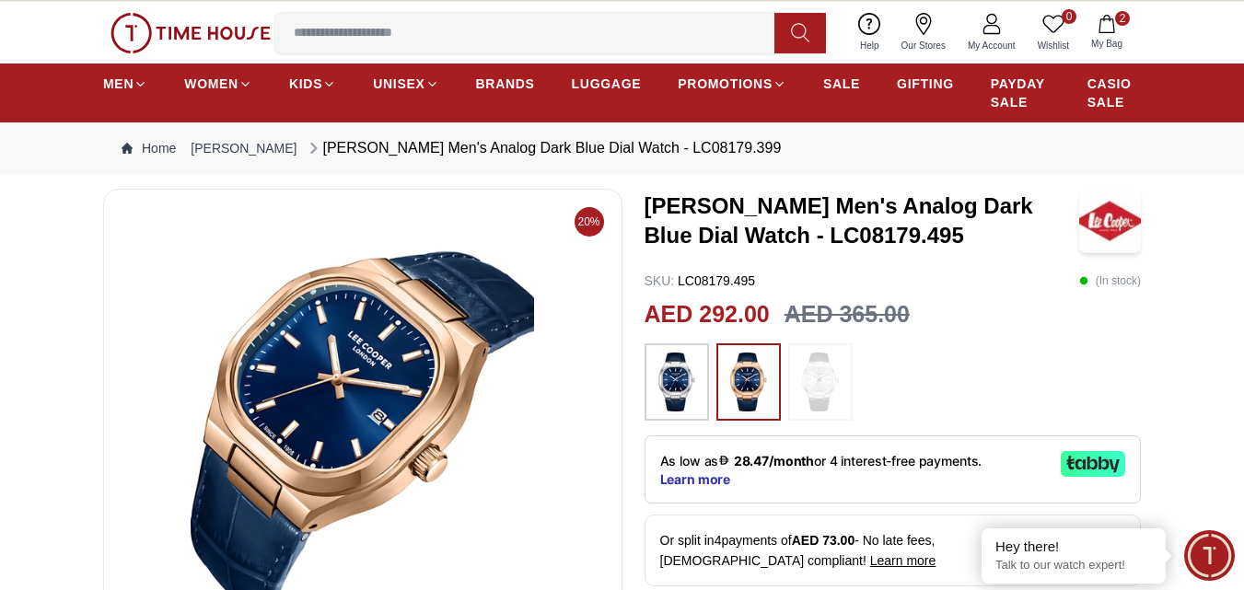
scroll to position [0, 0]
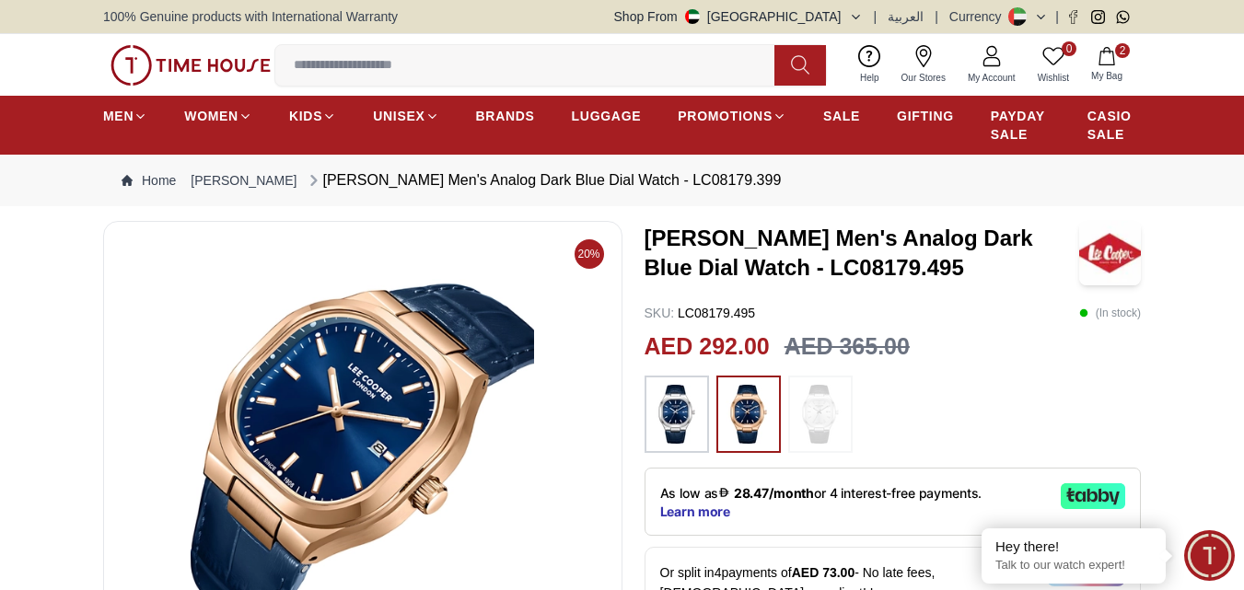
click at [1106, 53] on icon "button" at bounding box center [1107, 56] width 18 height 18
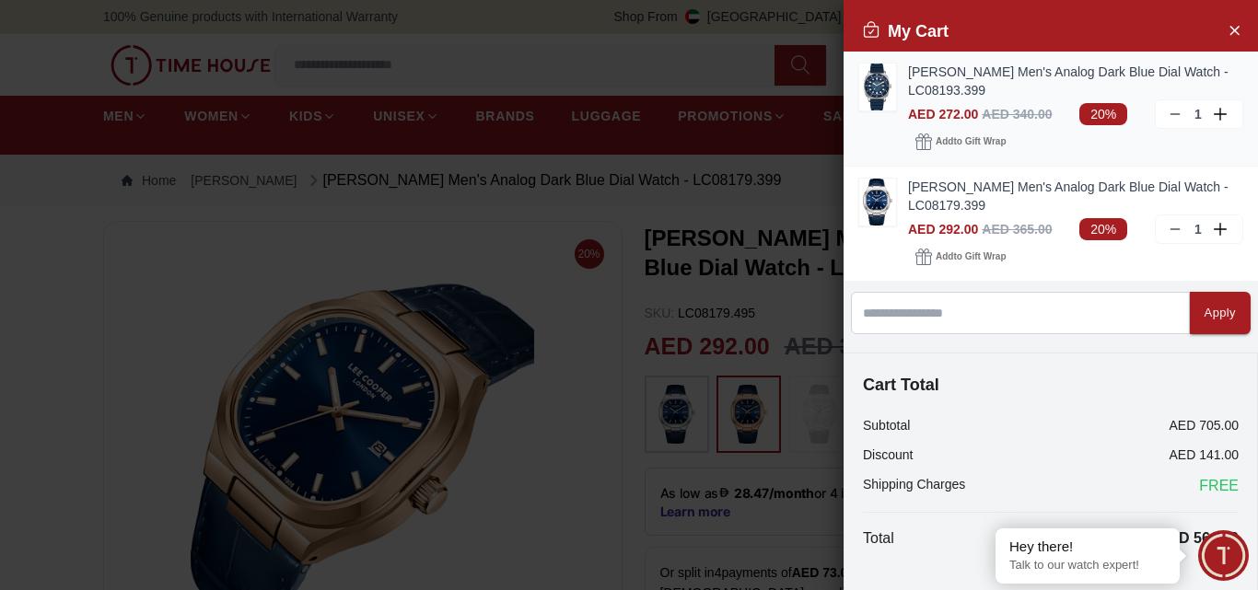
click at [954, 79] on link "[PERSON_NAME] Men's Analog Dark Blue Dial Watch - LC08193.399" at bounding box center [1075, 81] width 335 height 37
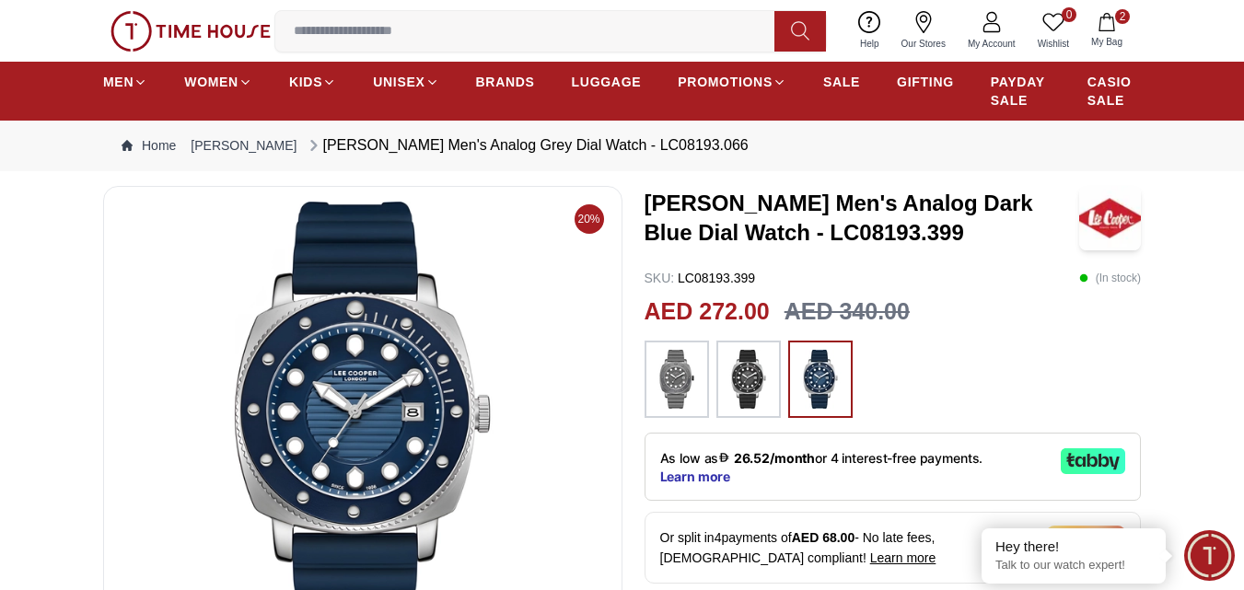
scroll to position [92, 0]
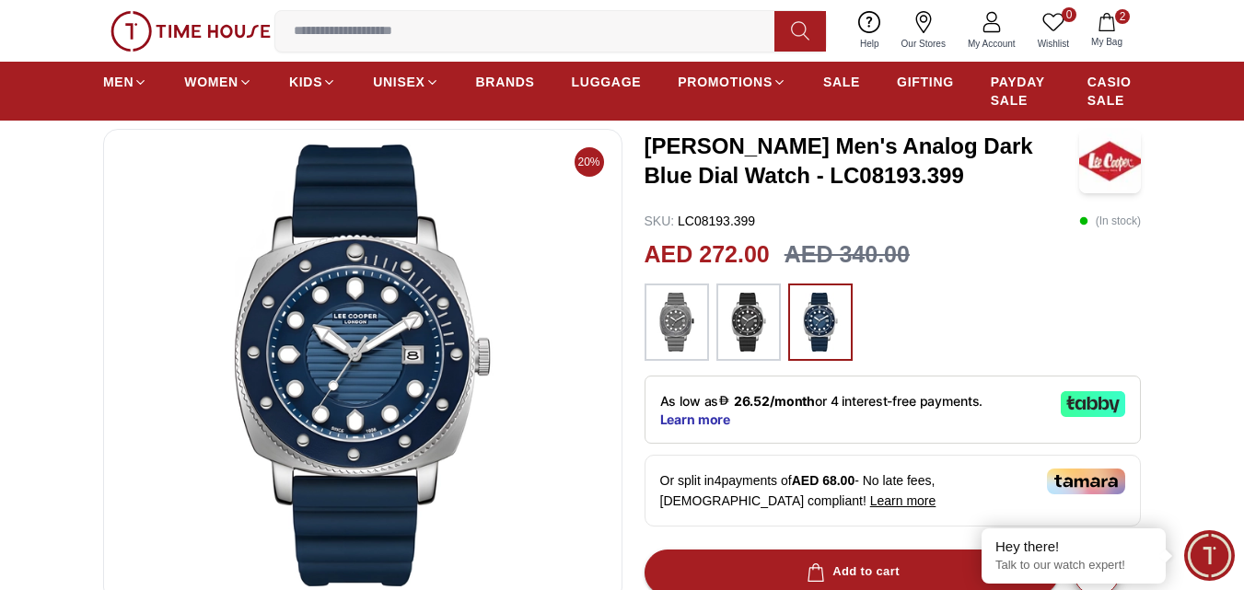
click at [690, 317] on img at bounding box center [677, 322] width 46 height 59
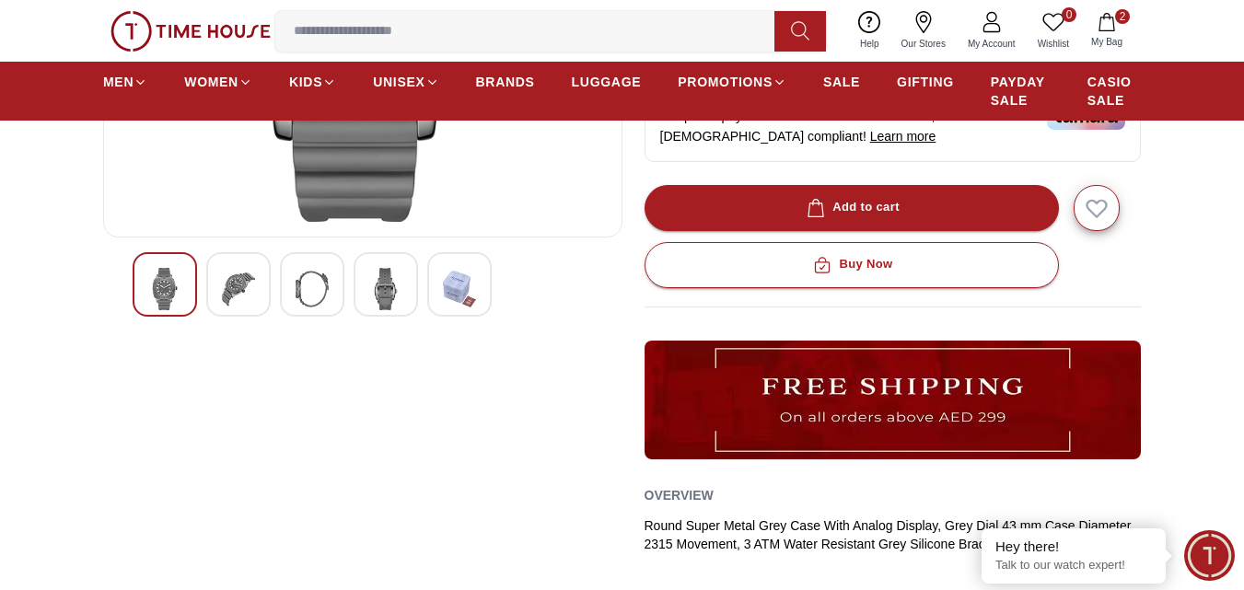
scroll to position [460, 0]
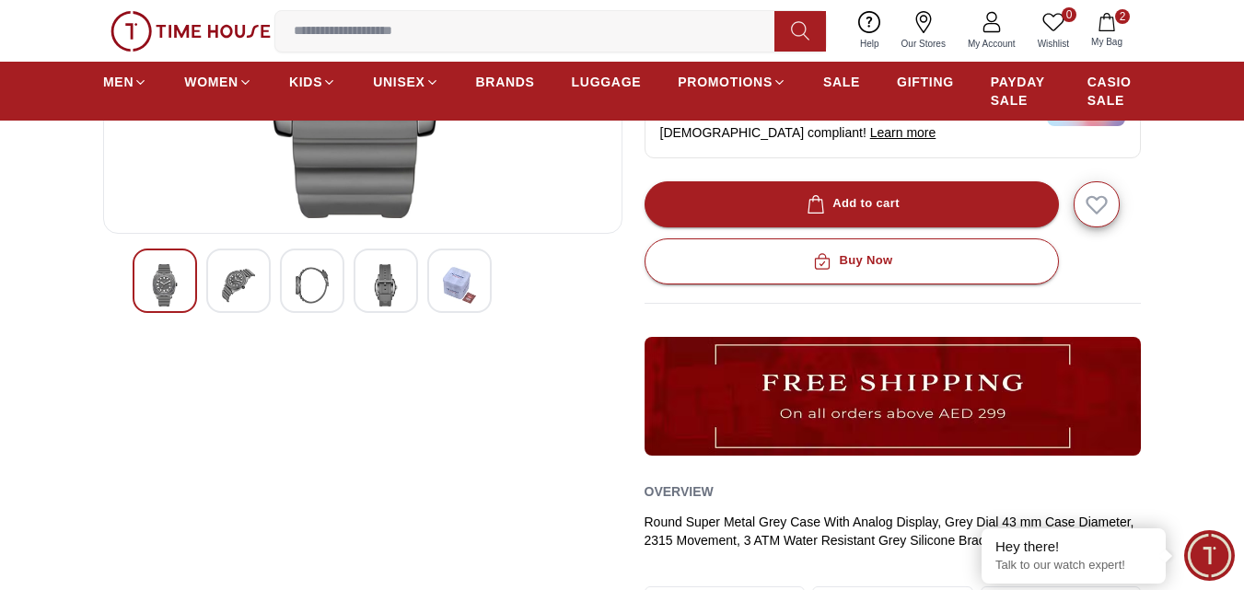
click at [240, 281] on img at bounding box center [238, 285] width 33 height 42
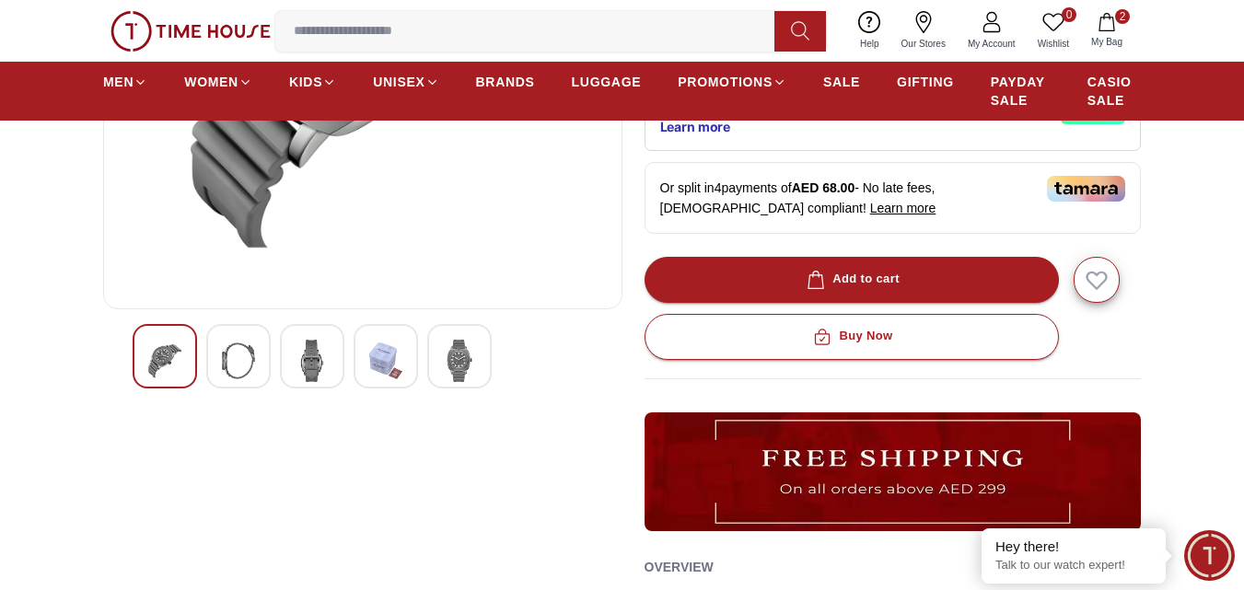
scroll to position [184, 0]
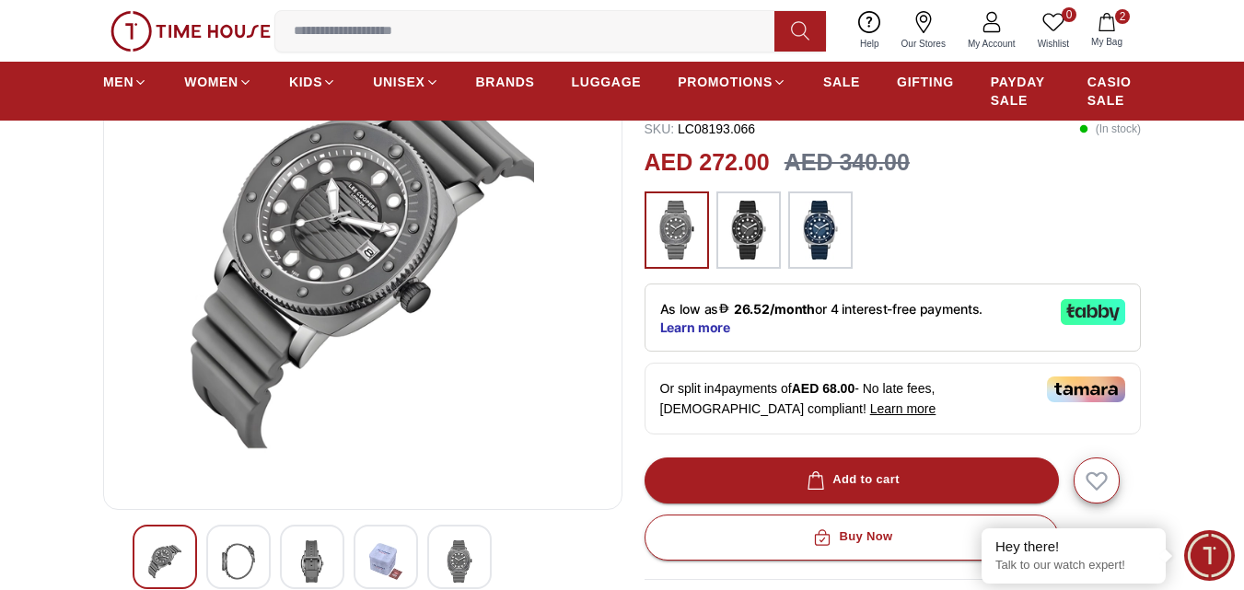
click at [830, 226] on img at bounding box center [820, 230] width 46 height 59
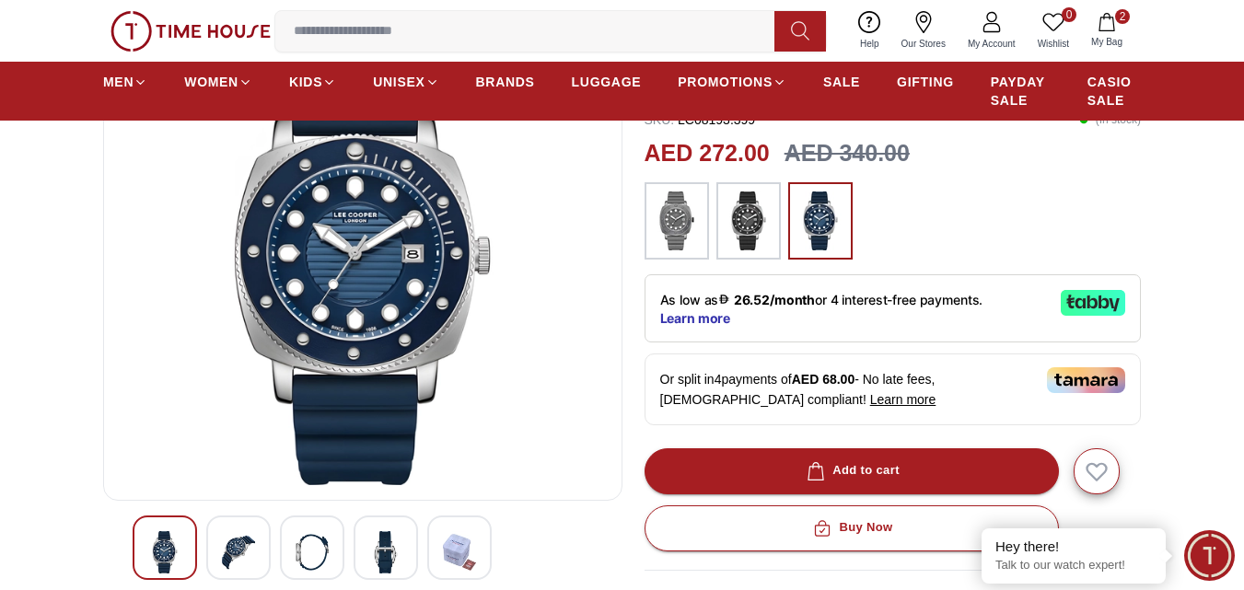
scroll to position [276, 0]
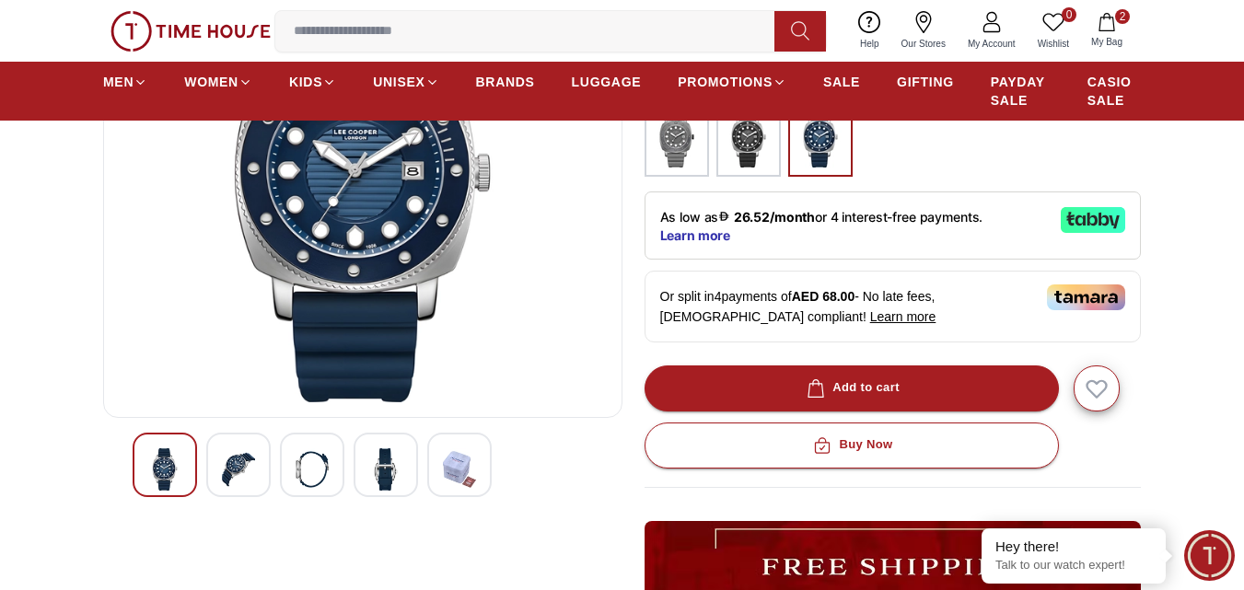
click at [463, 467] on img at bounding box center [459, 469] width 33 height 42
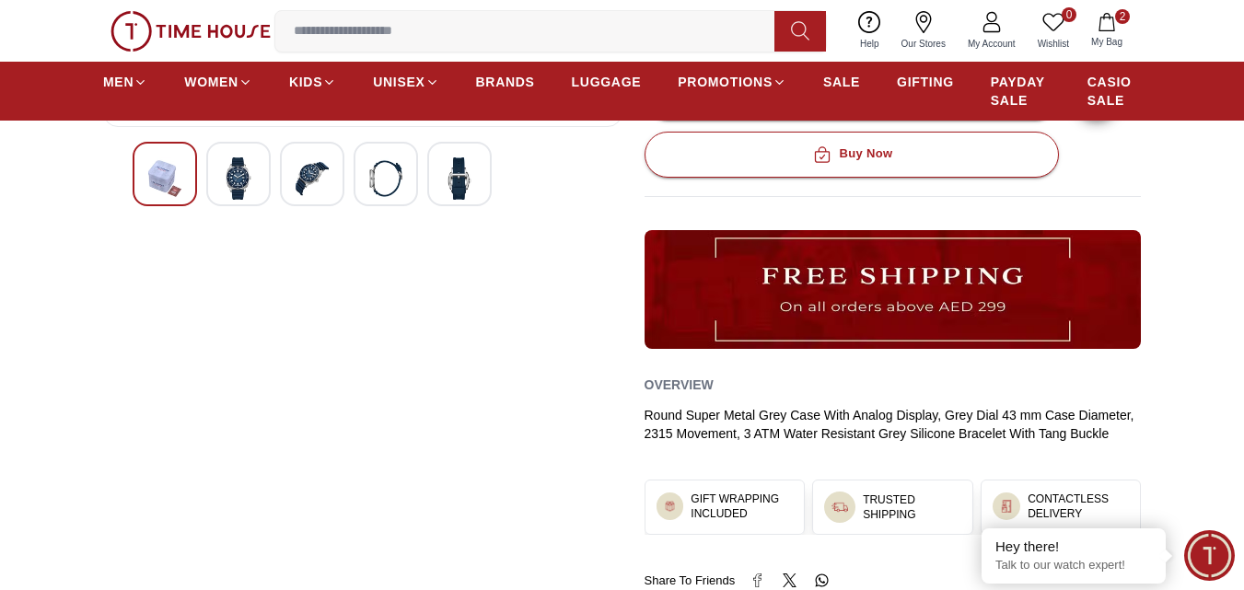
scroll to position [552, 0]
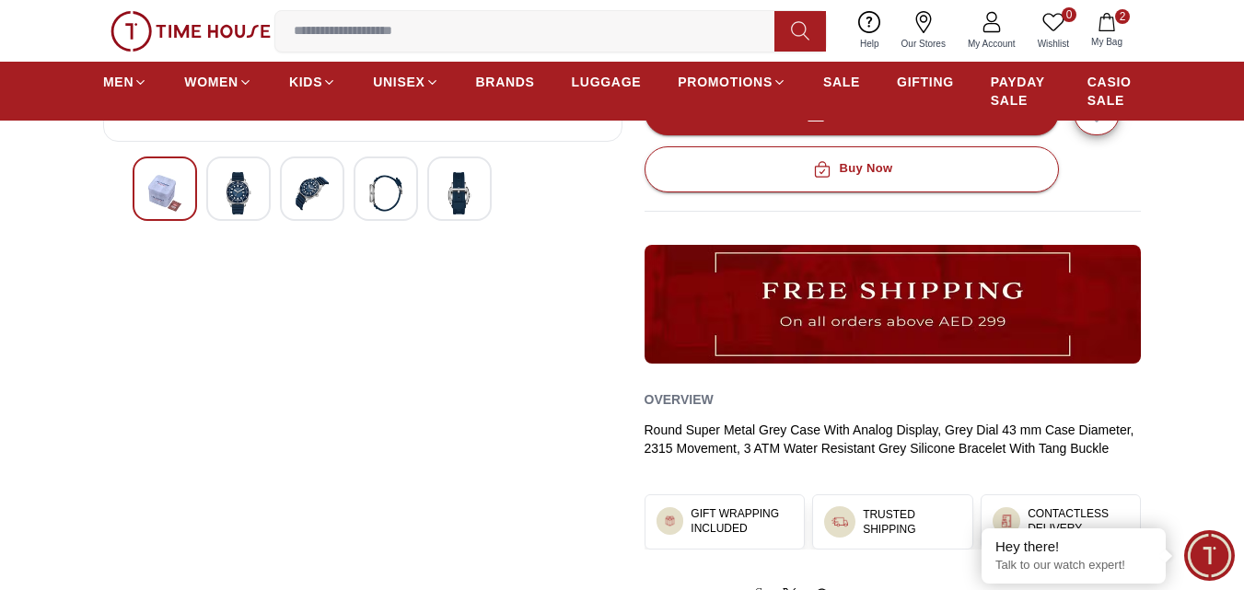
click at [231, 192] on img at bounding box center [238, 193] width 33 height 42
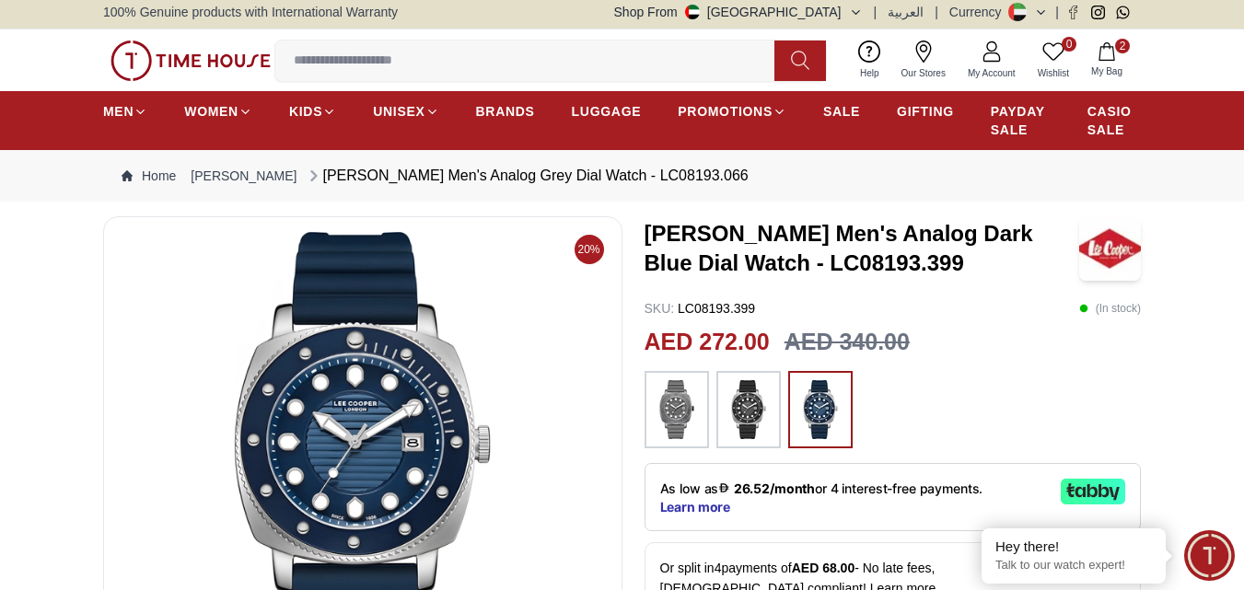
scroll to position [0, 0]
